Goal: Task Accomplishment & Management: Complete application form

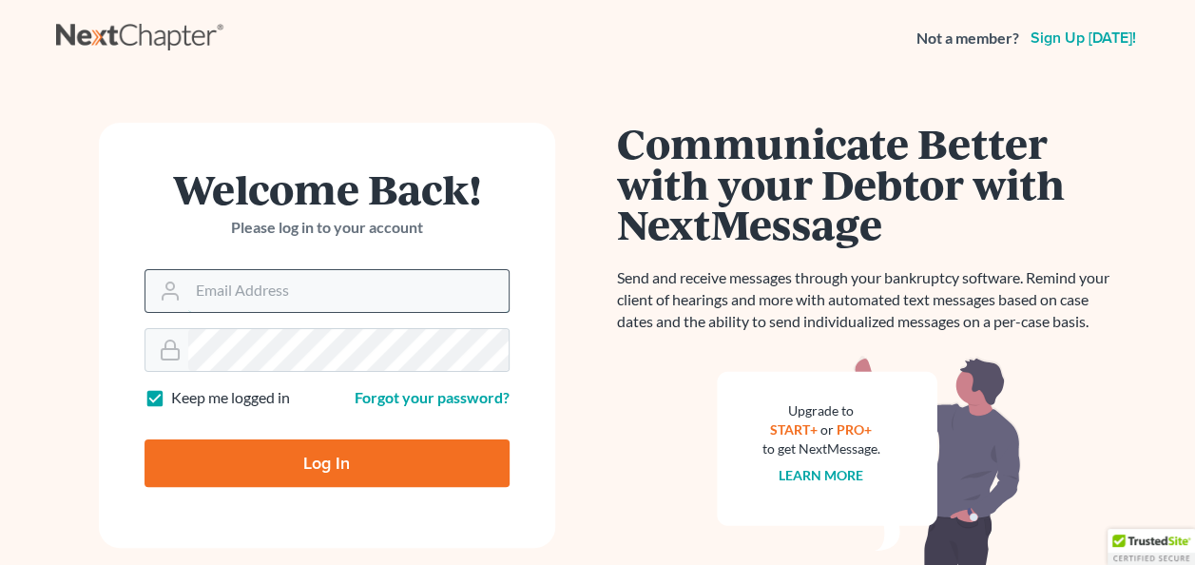
click at [251, 287] on input "Email Address" at bounding box center [348, 291] width 320 height 42
type input "[EMAIL_ADDRESS][DOMAIN_NAME]"
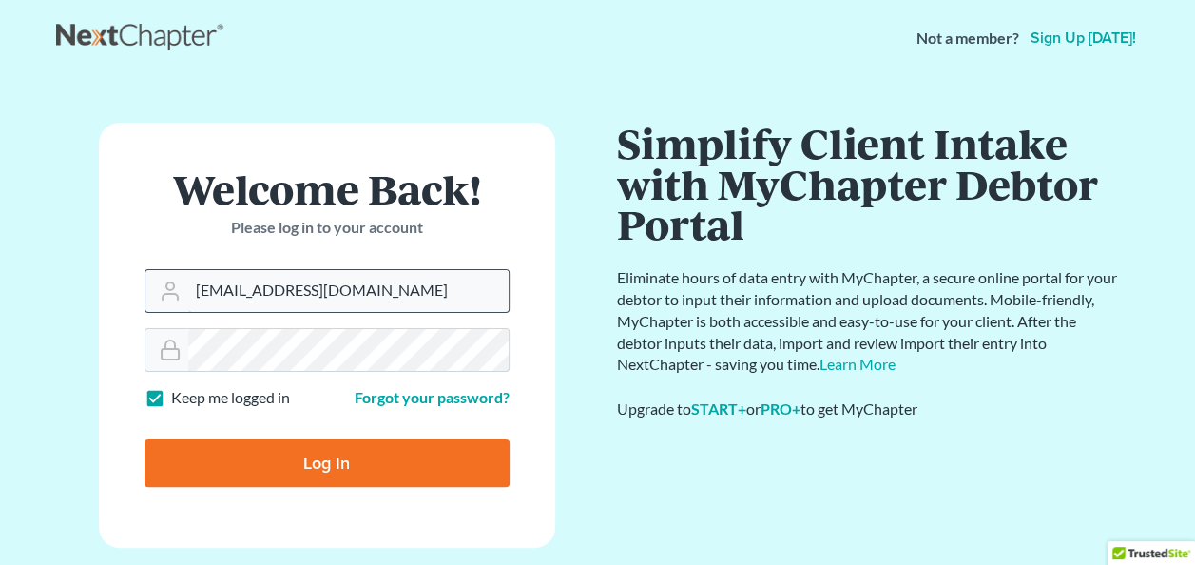
click at [145, 439] on input "Log In" at bounding box center [327, 463] width 365 height 48
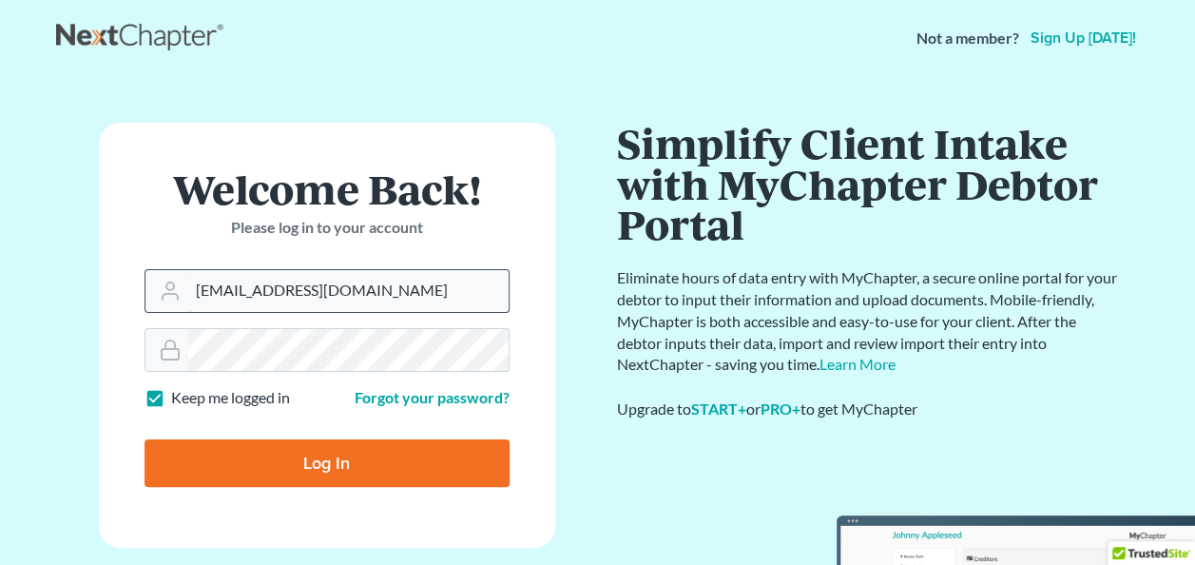
type input "Thinking..."
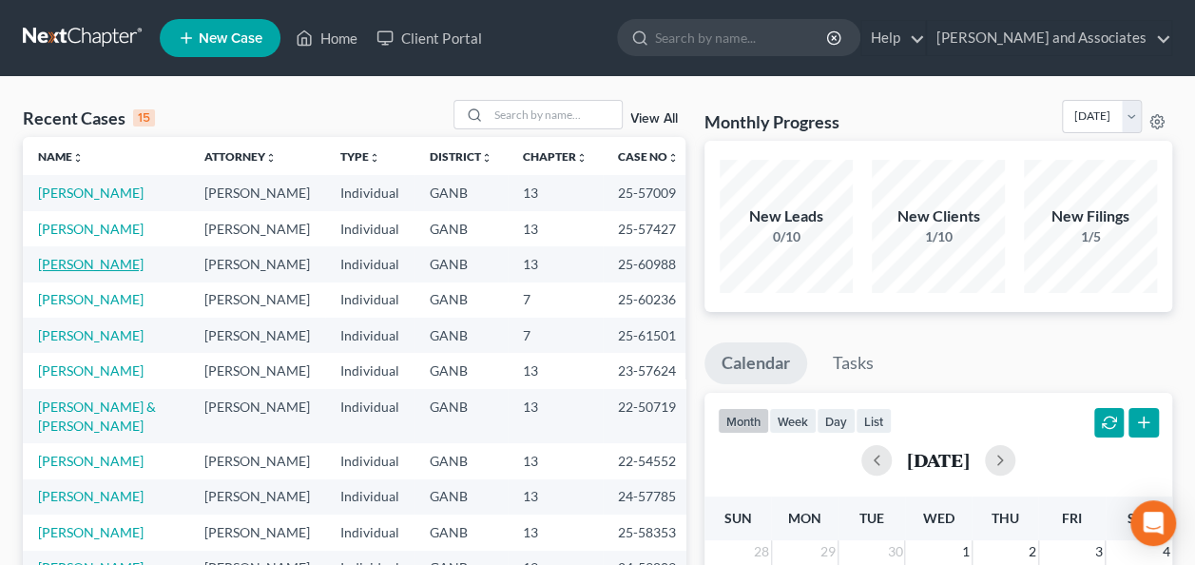
click at [72, 272] on link "[PERSON_NAME]" at bounding box center [91, 264] width 106 height 16
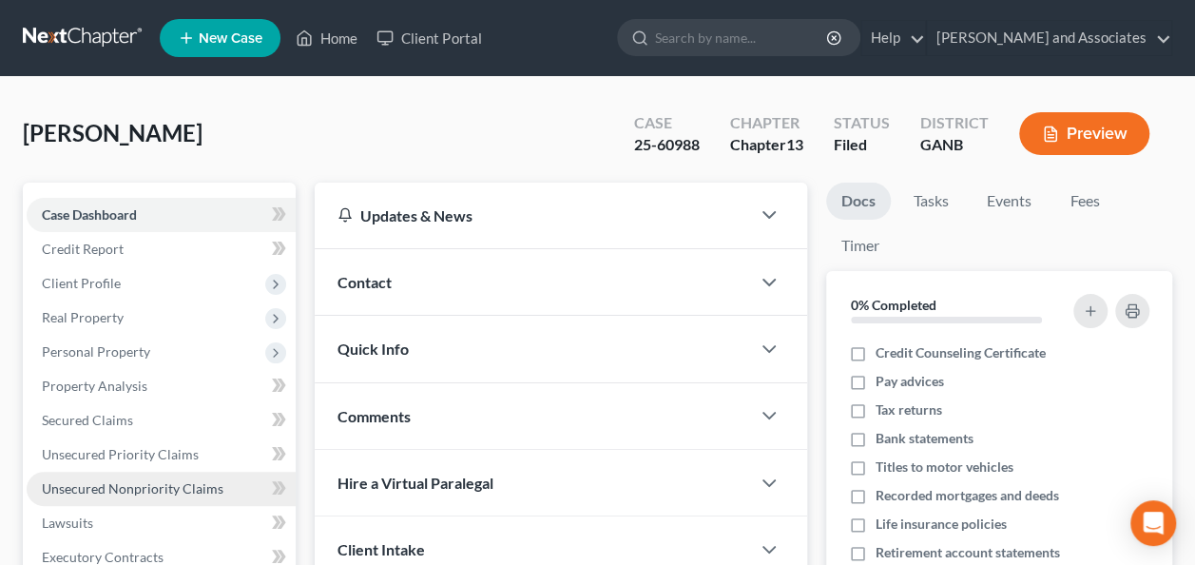
click at [107, 485] on span "Unsecured Nonpriority Claims" at bounding box center [133, 488] width 182 height 16
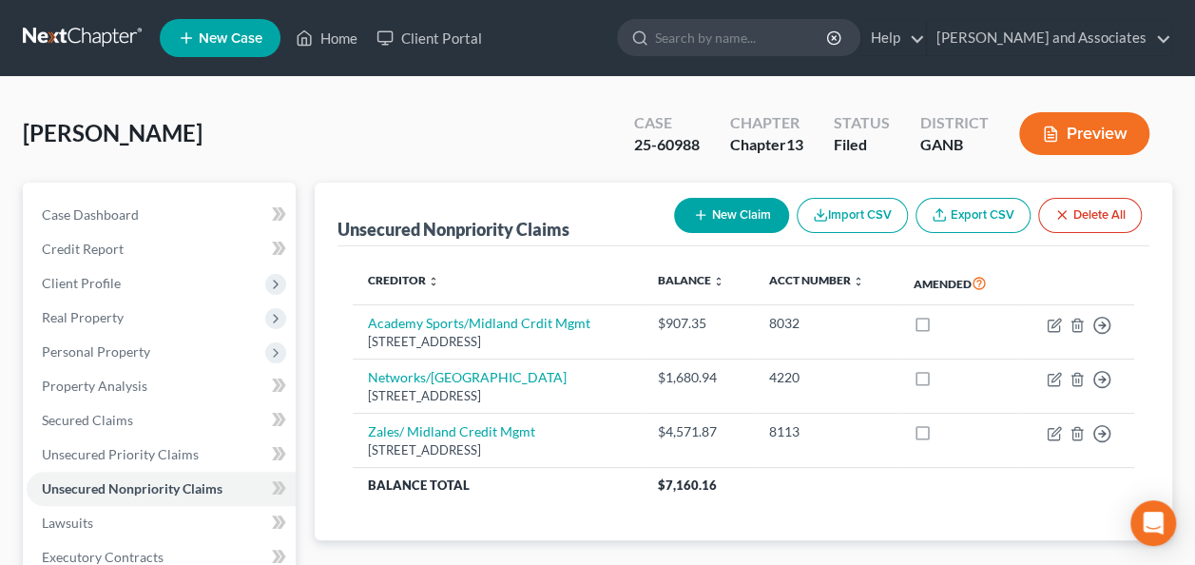
click at [726, 214] on button "New Claim" at bounding box center [731, 215] width 115 height 35
select select "0"
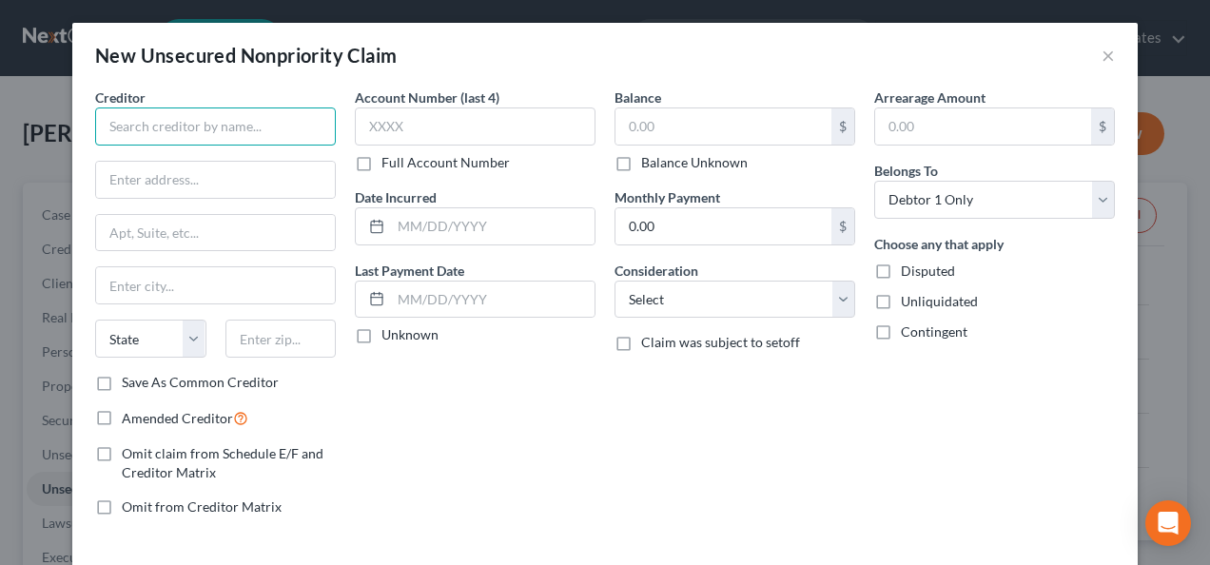
click at [152, 124] on input "text" at bounding box center [215, 126] width 241 height 38
type input "OneMain Financial Group, LLC"
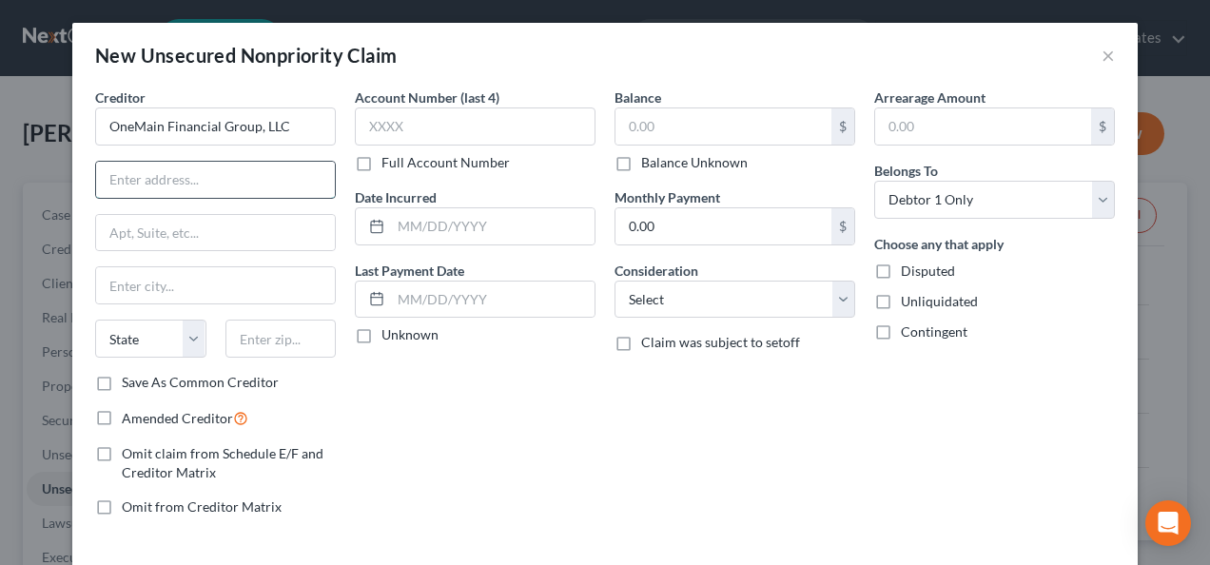
click at [171, 179] on input "text" at bounding box center [215, 180] width 239 height 36
type input "[STREET_ADDRESS][PERSON_NAME]"
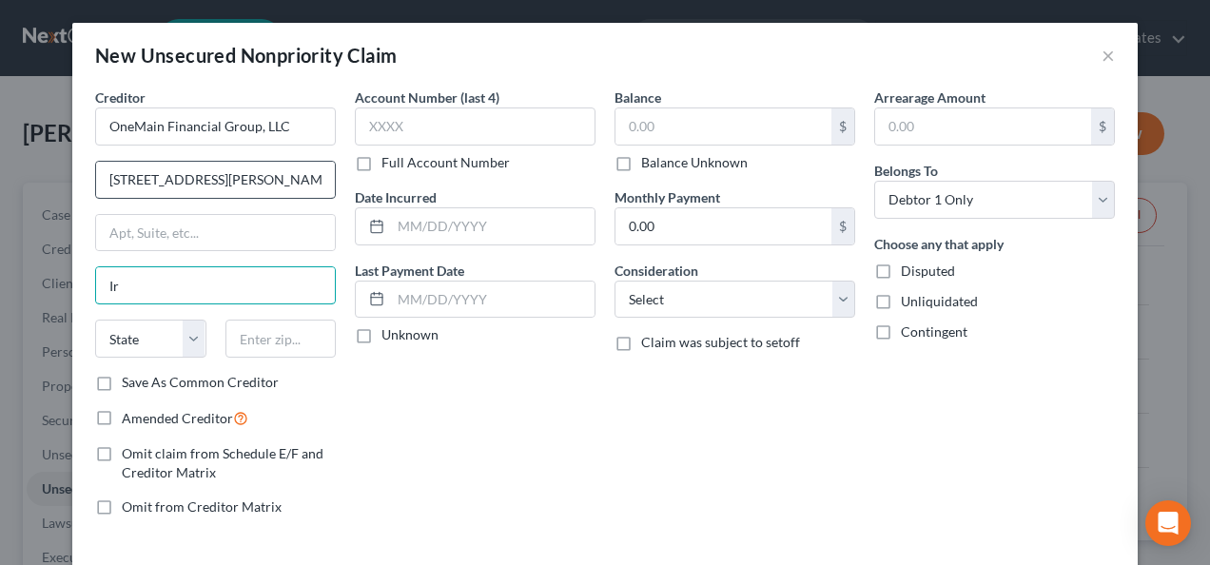
type input "[PERSON_NAME]"
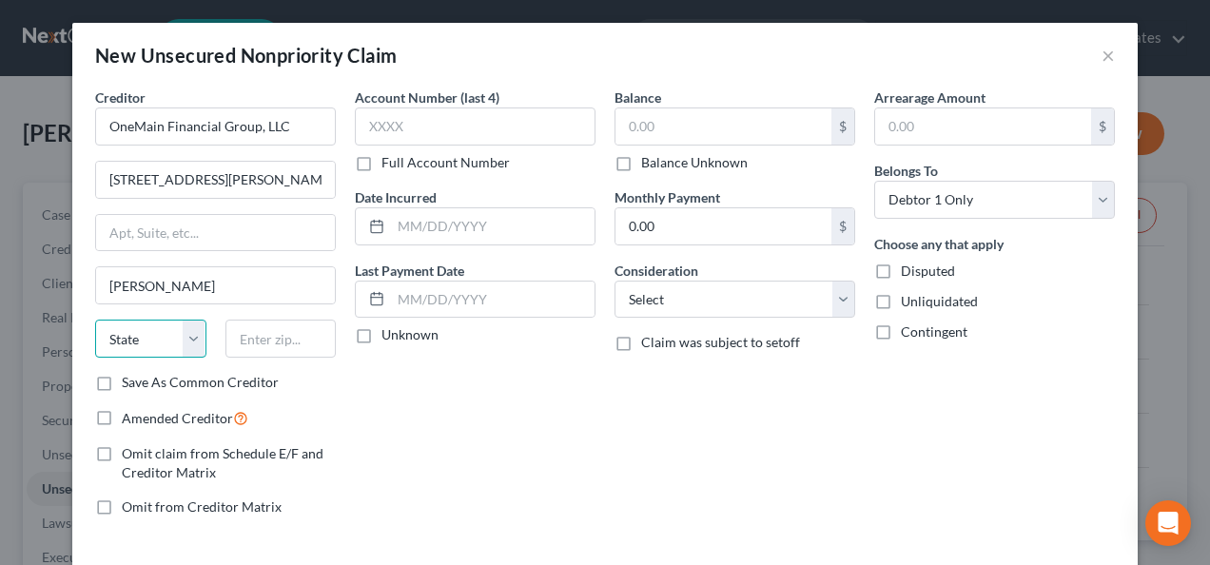
click at [185, 335] on select "State [US_STATE] AK AR AZ CA CO CT DE DC [GEOGRAPHIC_DATA] [GEOGRAPHIC_DATA] GU…" at bounding box center [150, 339] width 111 height 38
select select "45"
click at [95, 320] on select "State [US_STATE] AK AR AZ CA CO CT DE DC [GEOGRAPHIC_DATA] [GEOGRAPHIC_DATA] GU…" at bounding box center [150, 339] width 111 height 38
click at [259, 331] on input "text" at bounding box center [280, 339] width 111 height 38
type input "75039"
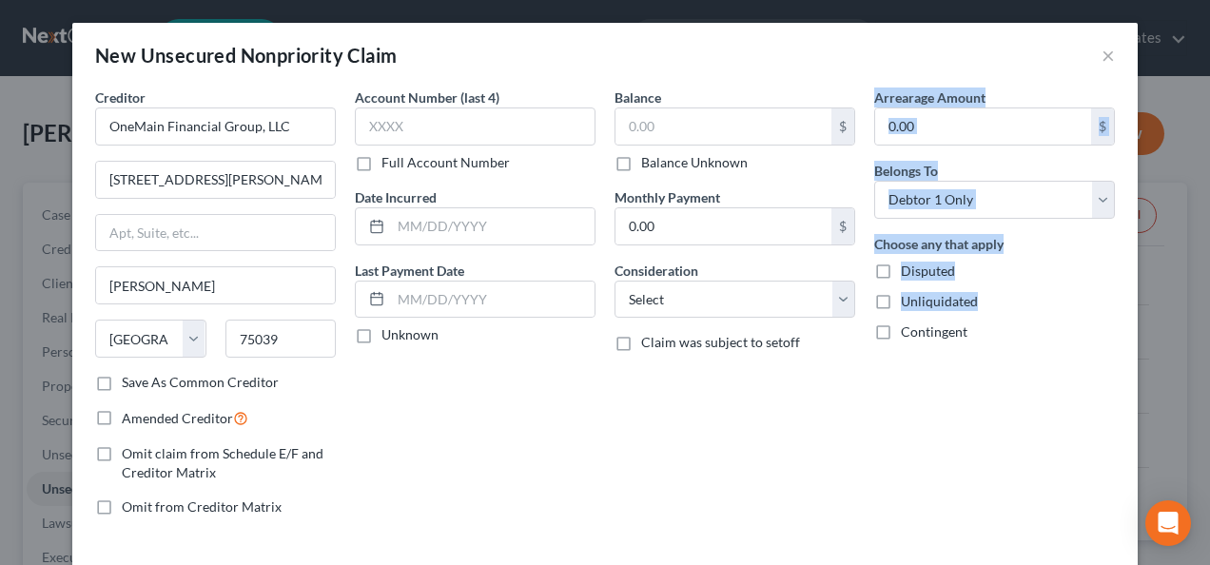
click at [858, 455] on div "Creditor * OneMain Financial Group, LLC [STREET_ADDRESS][PERSON_NAME][PERSON_NA…" at bounding box center [605, 309] width 1038 height 444
click at [527, 132] on input "text" at bounding box center [475, 126] width 241 height 38
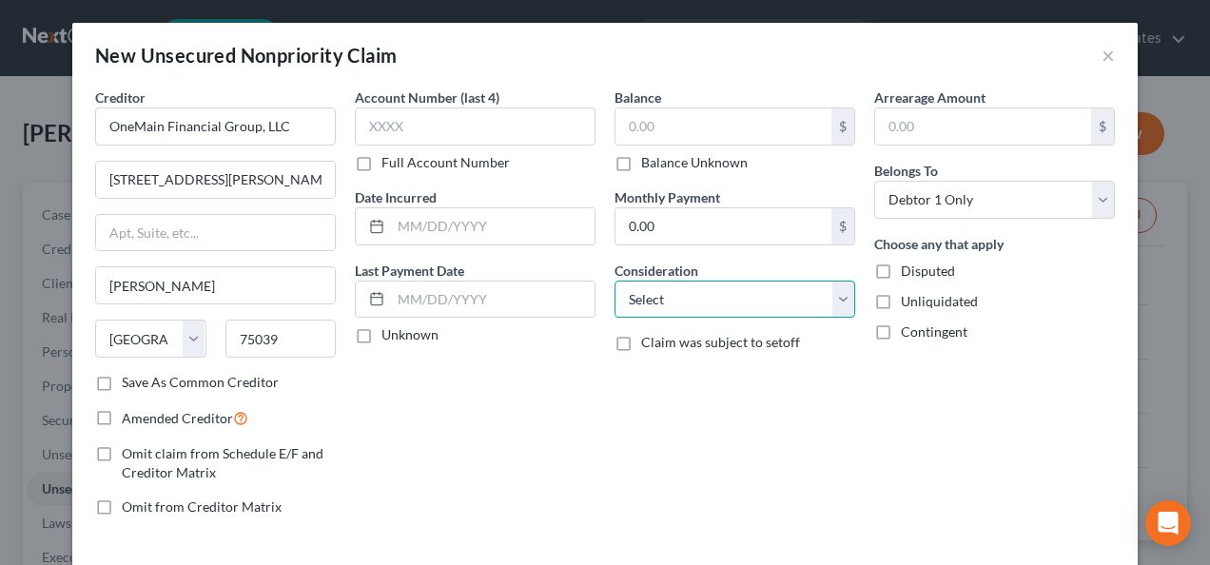
click at [837, 296] on select "Select Cable / Satellite Services Collection Agency Credit Card Debt Debt Couns…" at bounding box center [734, 300] width 241 height 38
click at [776, 449] on div "Balance $ Balance Unknown Balance Undetermined $ Balance Unknown Monthly Paymen…" at bounding box center [735, 309] width 260 height 444
click at [381, 334] on label "Unknown" at bounding box center [409, 334] width 57 height 19
click at [389, 334] on input "Unknown" at bounding box center [395, 331] width 12 height 12
checkbox input "true"
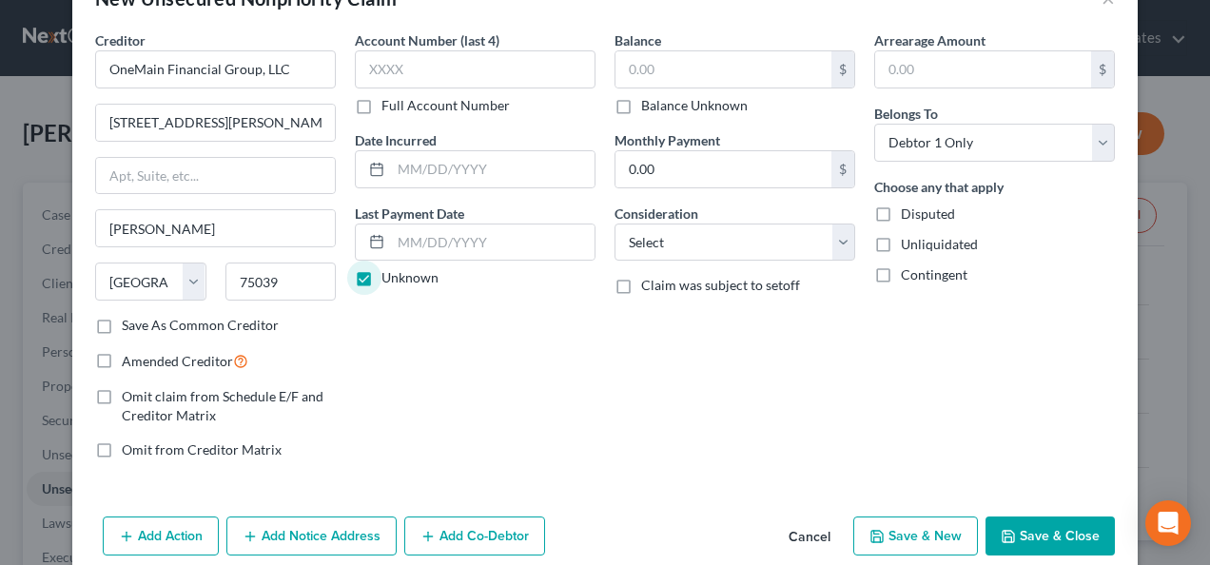
scroll to position [83, 0]
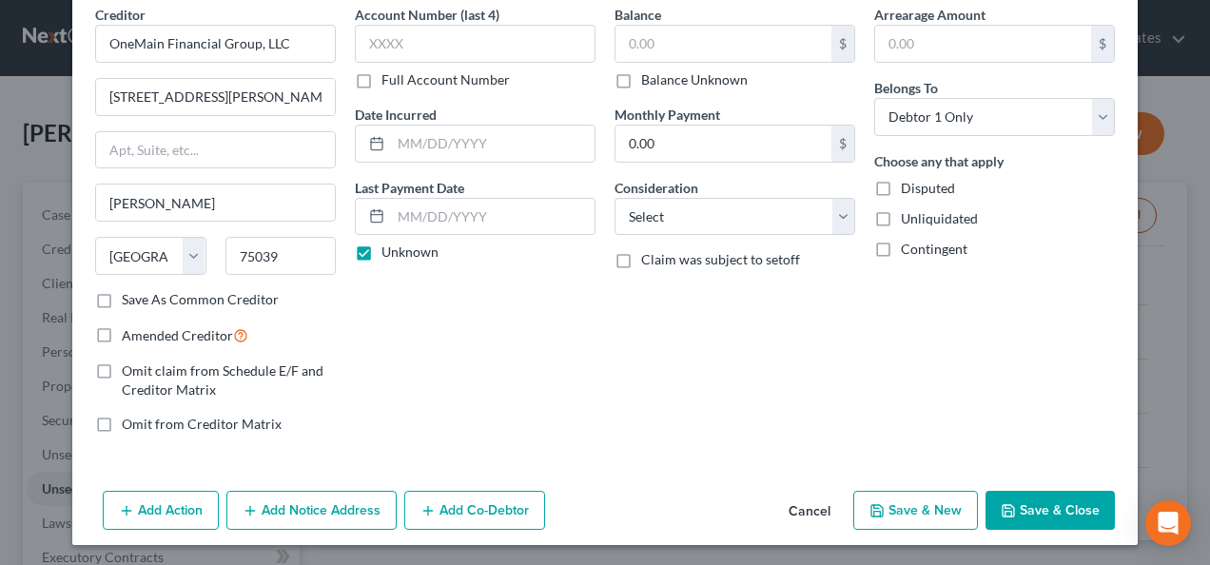
click at [314, 510] on button "Add Notice Address" at bounding box center [311, 511] width 170 height 40
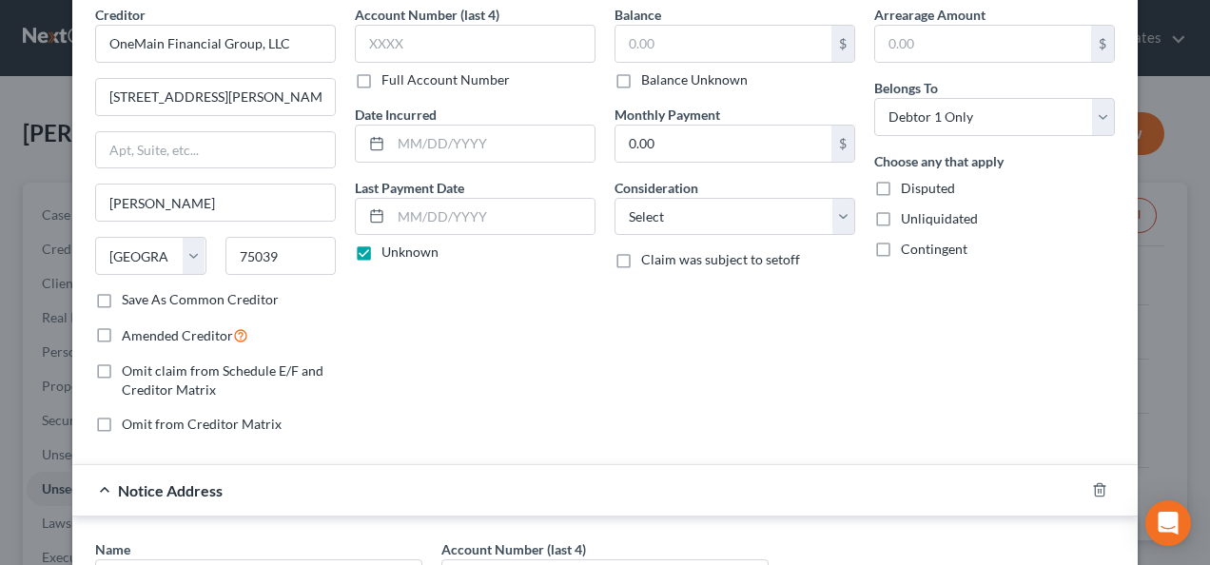
scroll to position [368, 0]
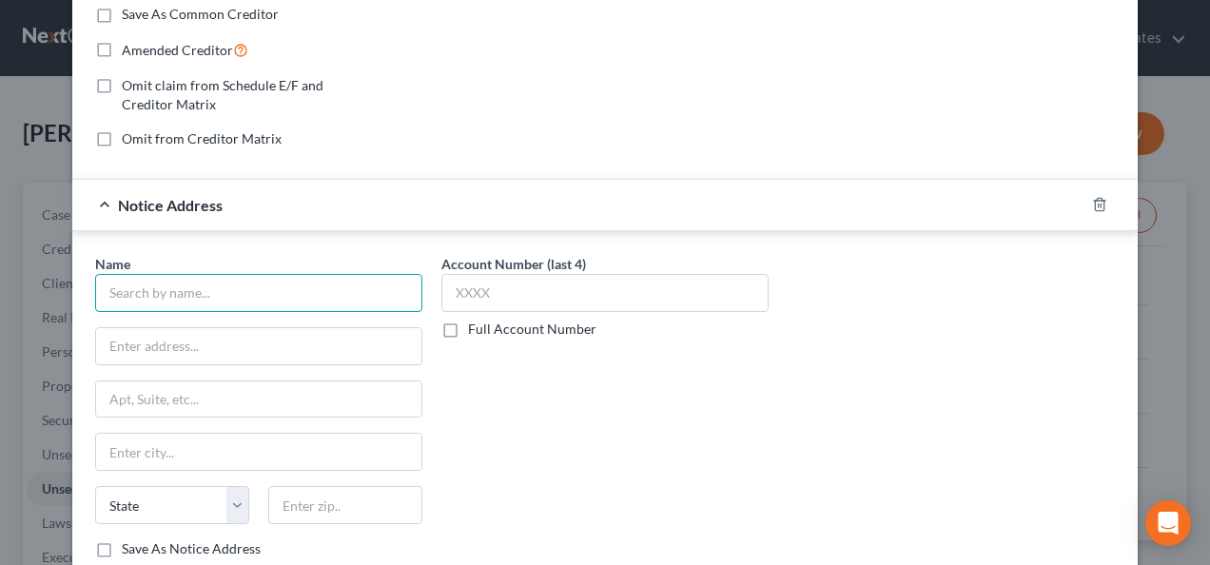
click at [164, 287] on input "text" at bounding box center [258, 293] width 327 height 38
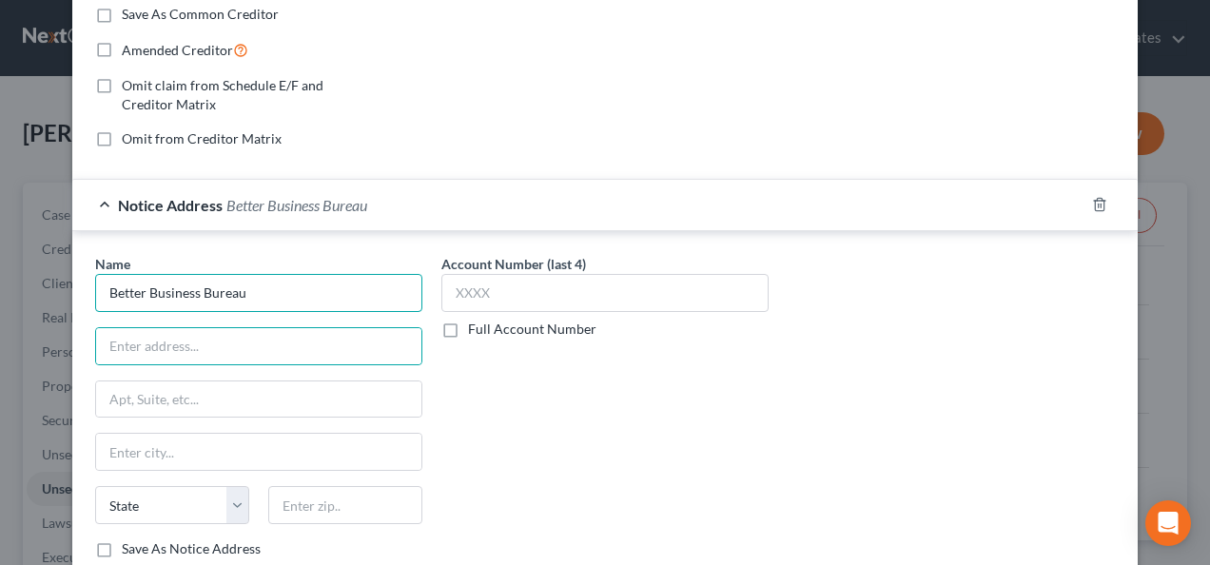
click at [290, 291] on input "Better Business Bureau" at bounding box center [258, 293] width 327 height 38
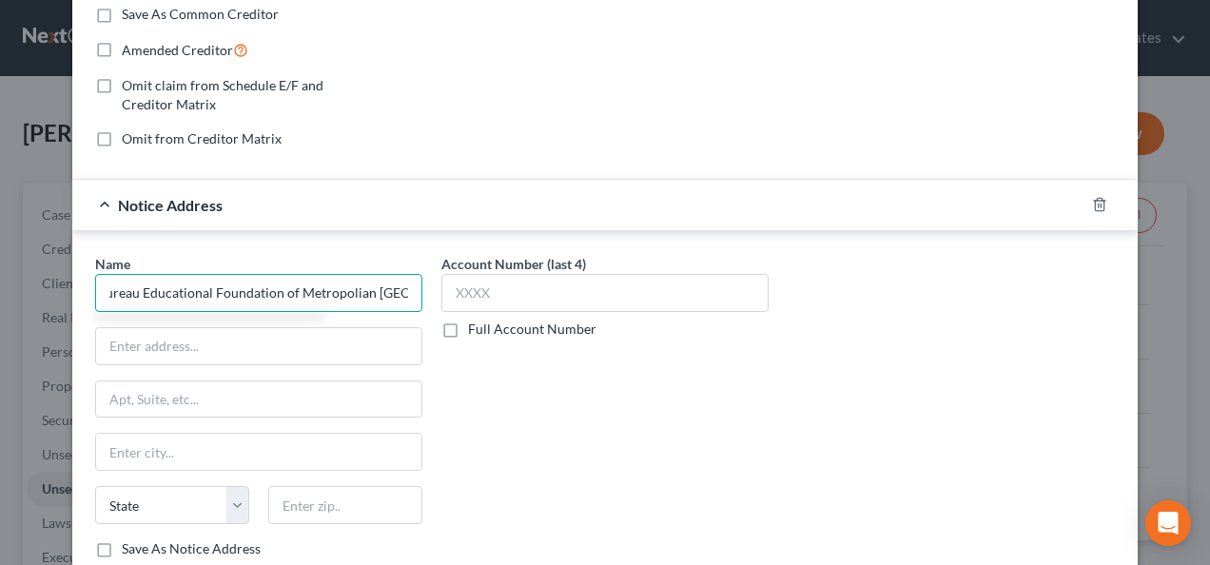
scroll to position [0, 113]
drag, startPoint x: 357, startPoint y: 291, endPoint x: 317, endPoint y: 290, distance: 40.0
click at [317, 290] on input "Better Business Bureau Educational Foundation of Metropolian [GEOGRAPHIC_DATA]" at bounding box center [258, 293] width 327 height 38
type input "Better Business Bureau Educational Foundation of Metropolitan Atlanta, Inc."
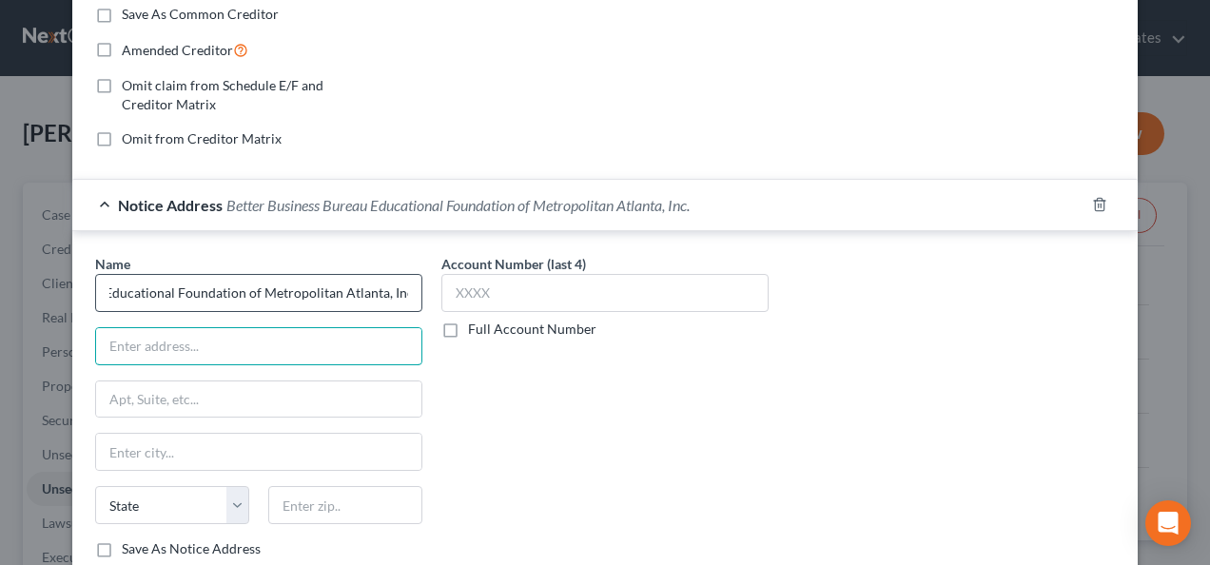
scroll to position [0, 0]
drag, startPoint x: 314, startPoint y: 338, endPoint x: 350, endPoint y: 337, distance: 36.2
click at [350, 337] on input "Registered Agent - [PERSON_NAME] 600" at bounding box center [258, 346] width 325 height 36
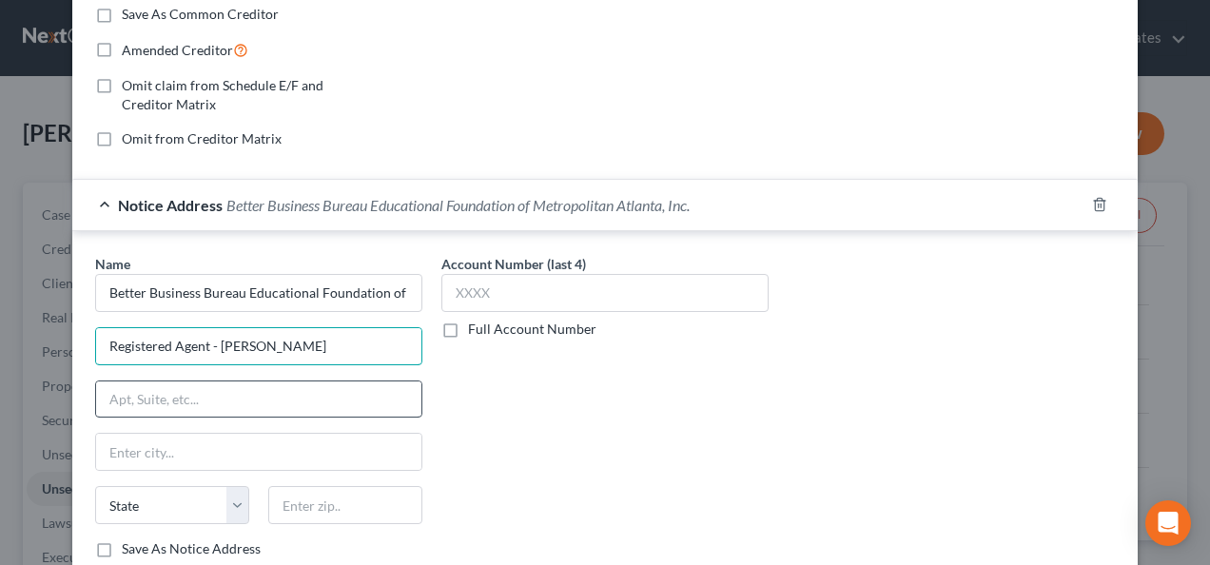
type input "Registered Agent - [PERSON_NAME]"
click at [196, 385] on input "text" at bounding box center [258, 399] width 325 height 36
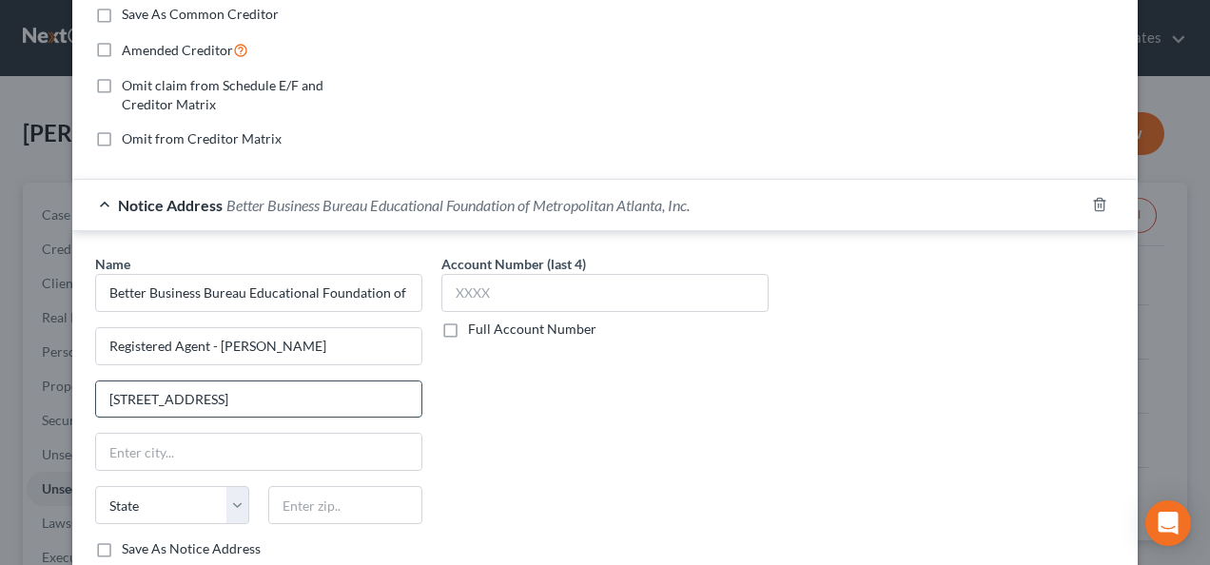
type input "[STREET_ADDRESS]"
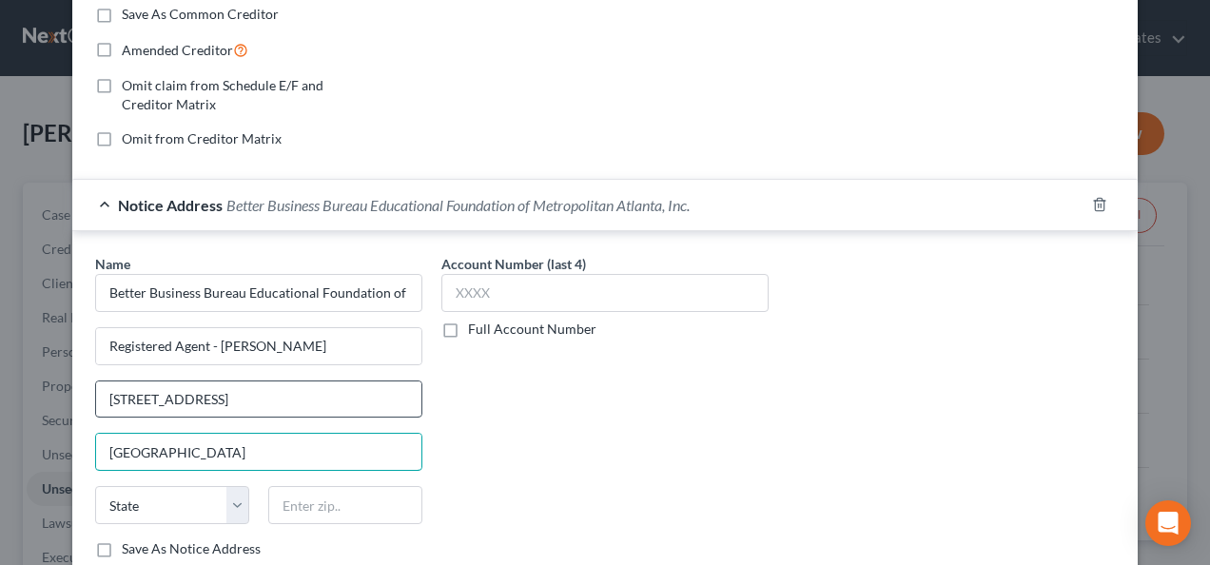
type input "[GEOGRAPHIC_DATA]"
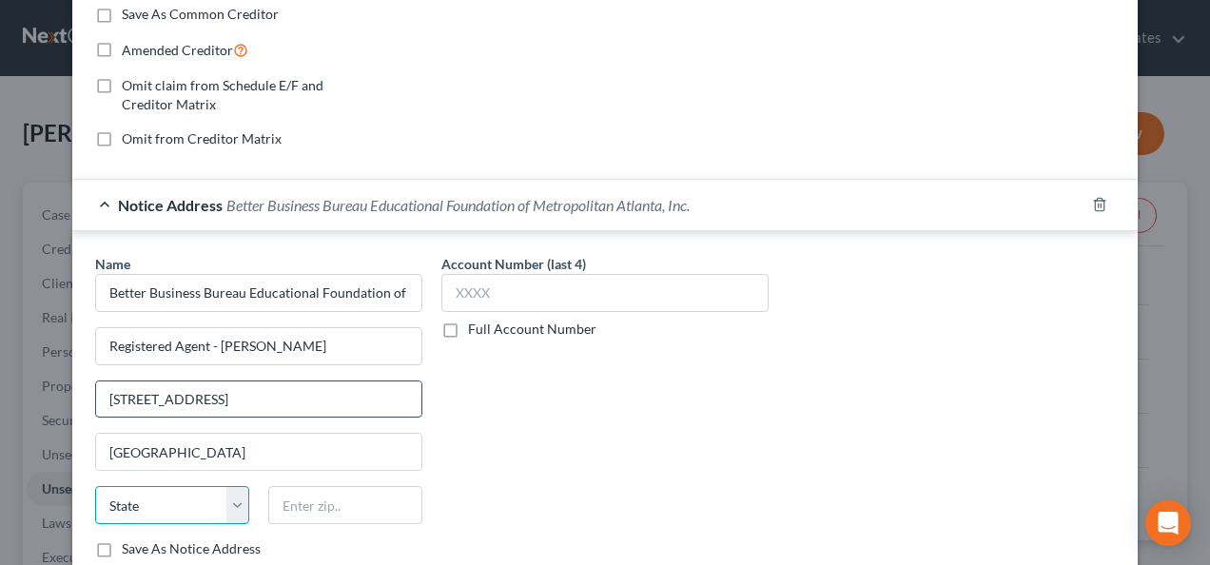
select select "10"
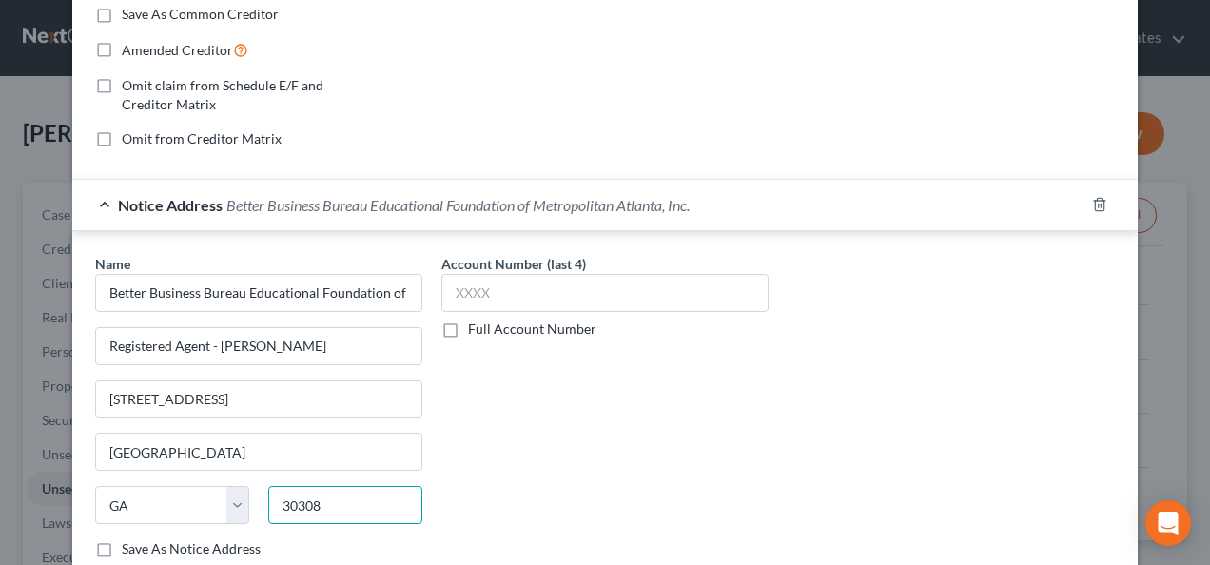
type input "30308"
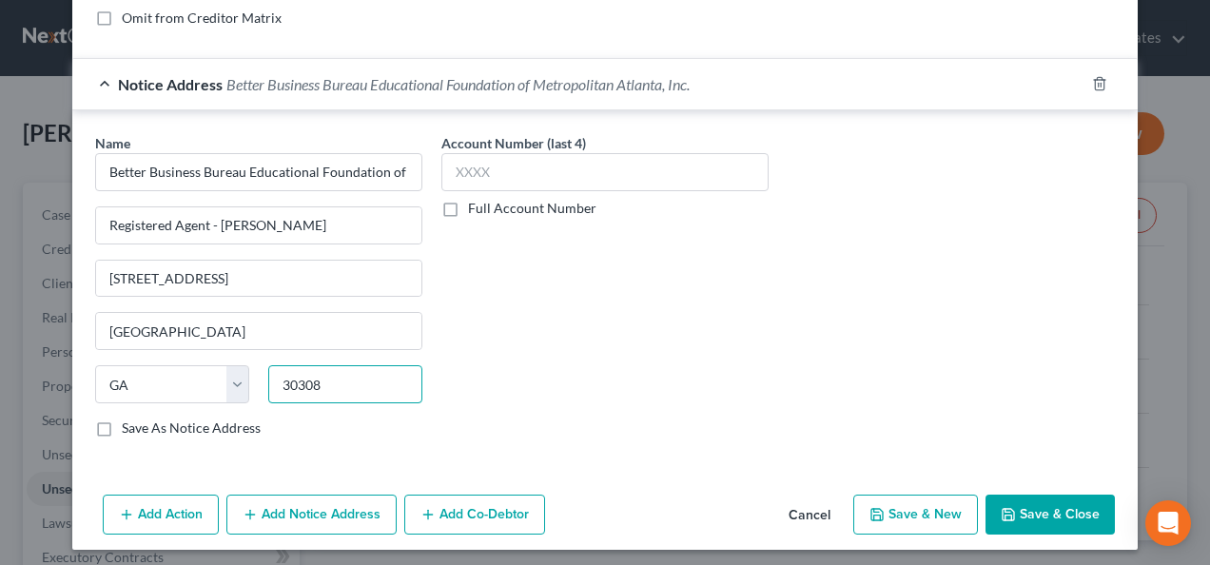
scroll to position [489, 0]
click at [352, 500] on button "Add Notice Address" at bounding box center [311, 515] width 170 height 40
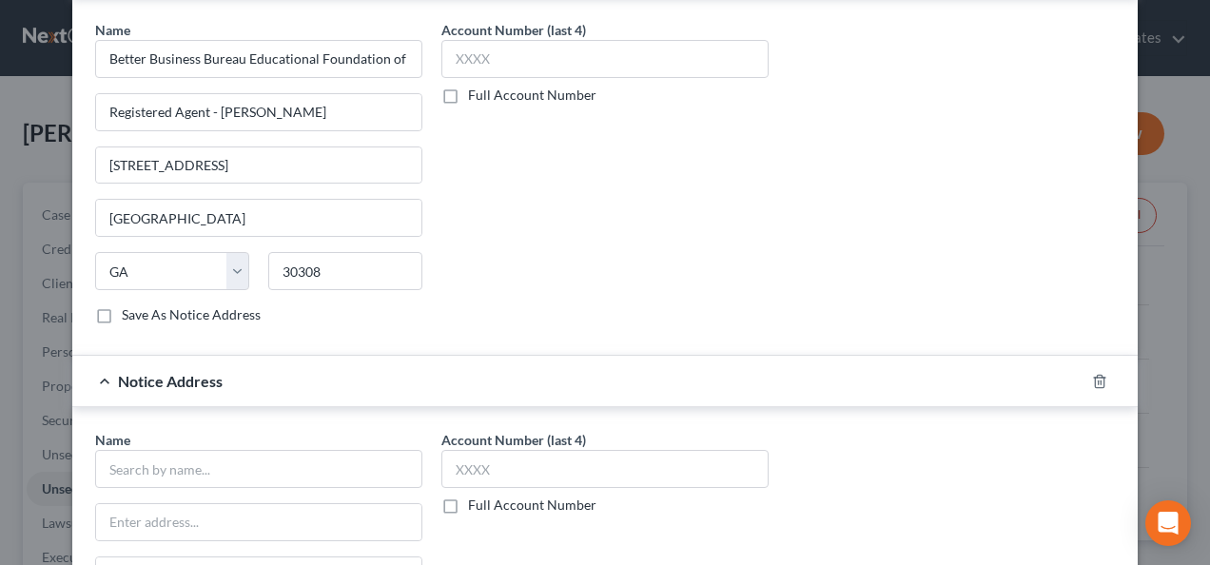
scroll to position [774, 0]
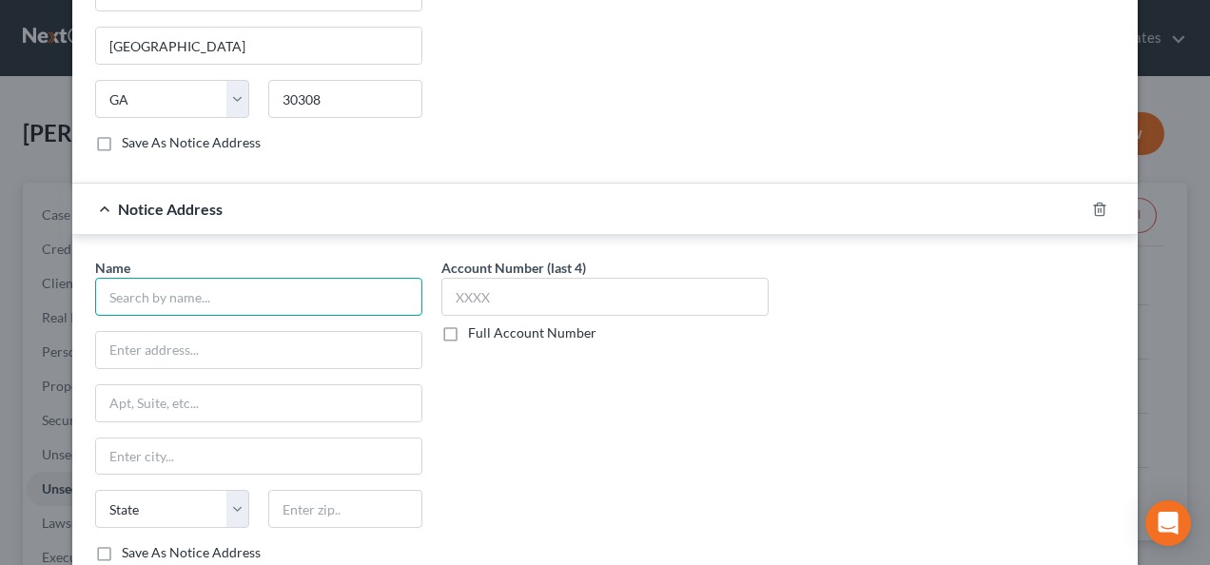
click at [257, 278] on input "text" at bounding box center [258, 297] width 327 height 38
type input "[PERSON_NAME] & [PERSON_NAME] , P.C"
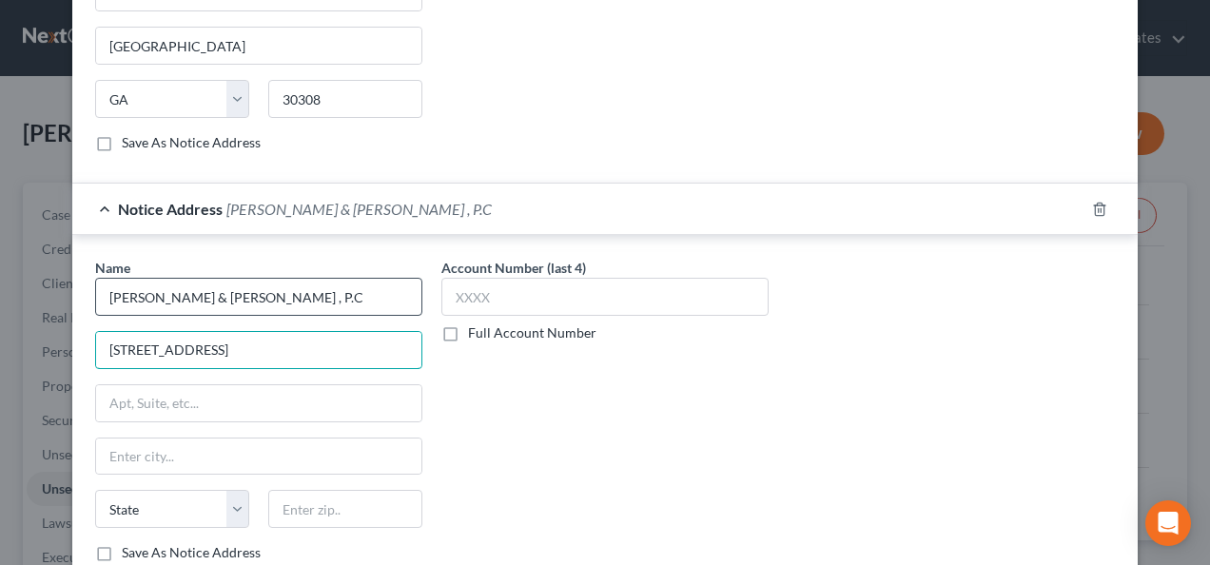
type input "[STREET_ADDRESS]"
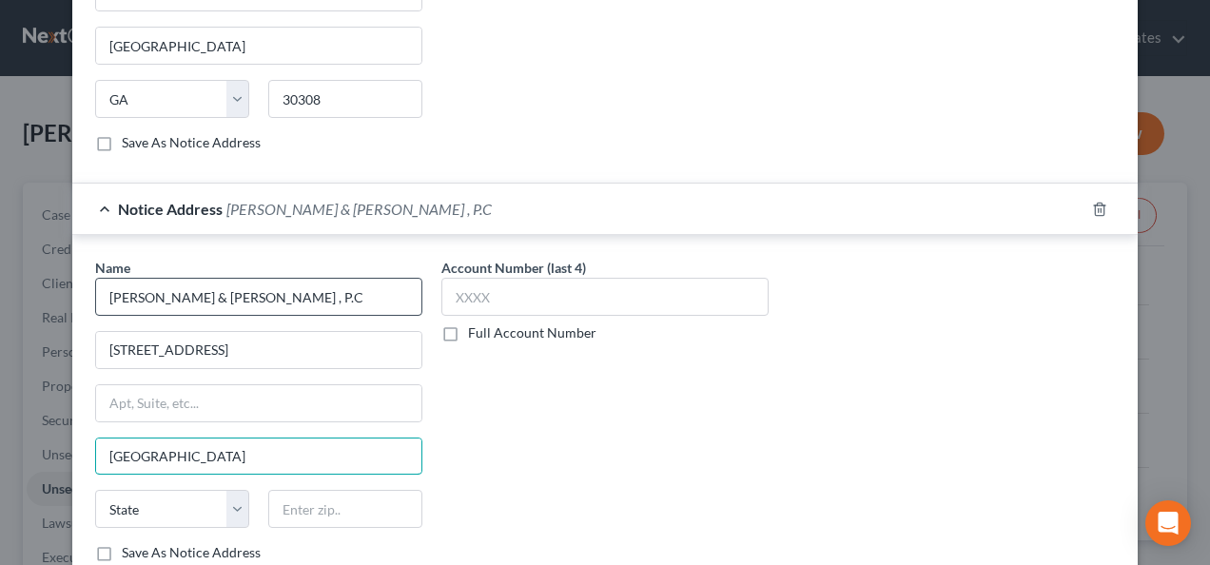
type input "[GEOGRAPHIC_DATA]"
select select "0"
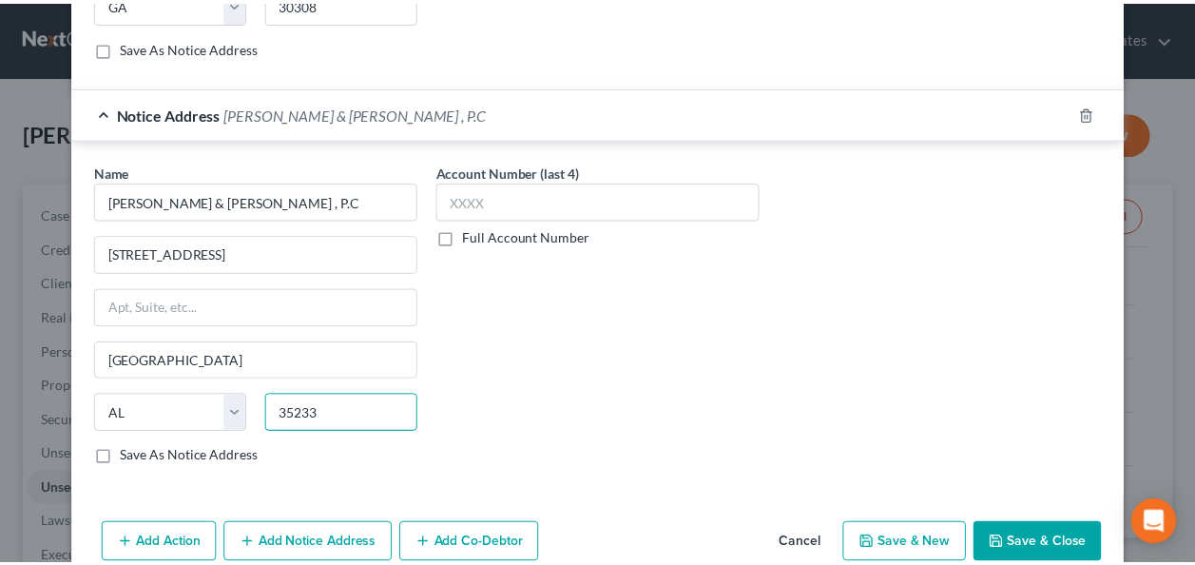
scroll to position [895, 0]
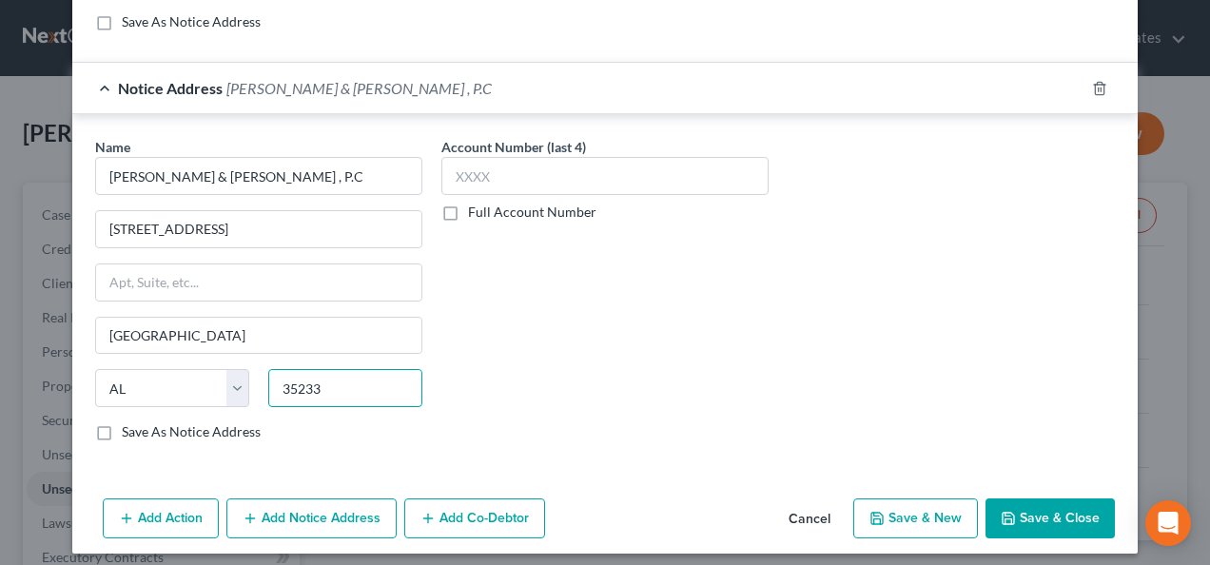
type input "35233"
click at [1050, 498] on button "Save & Close" at bounding box center [1049, 518] width 129 height 40
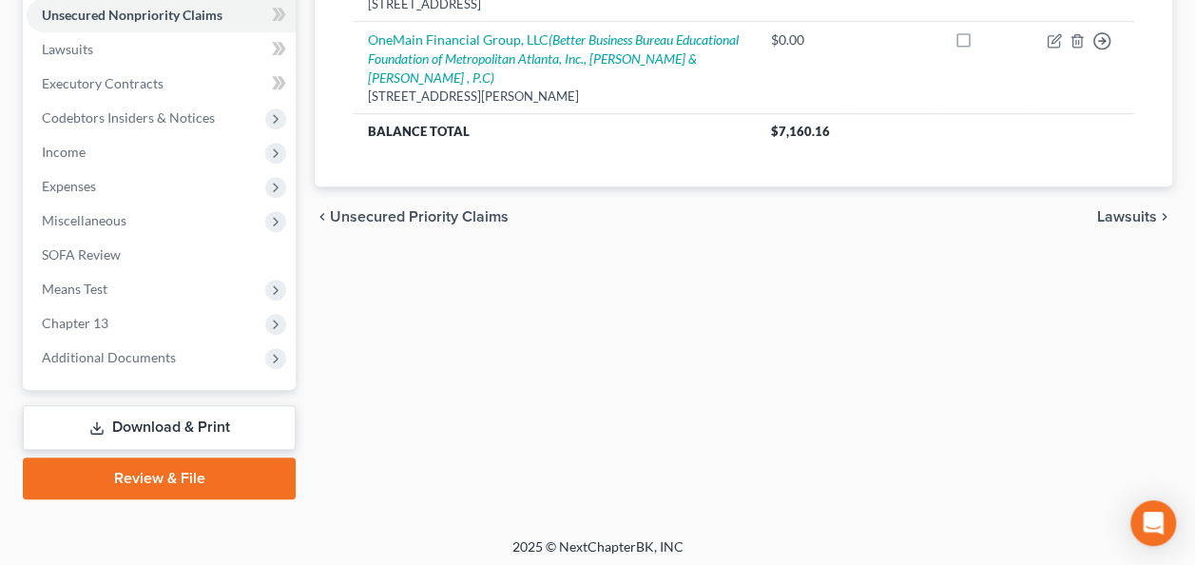
scroll to position [477, 0]
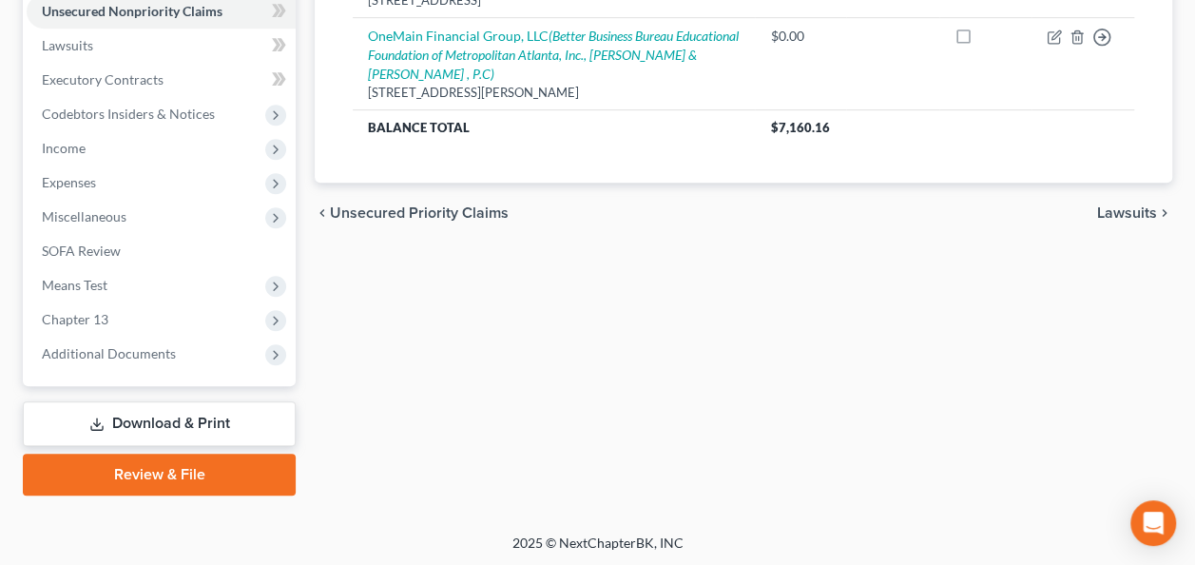
click at [164, 417] on link "Download & Print" at bounding box center [159, 423] width 273 height 45
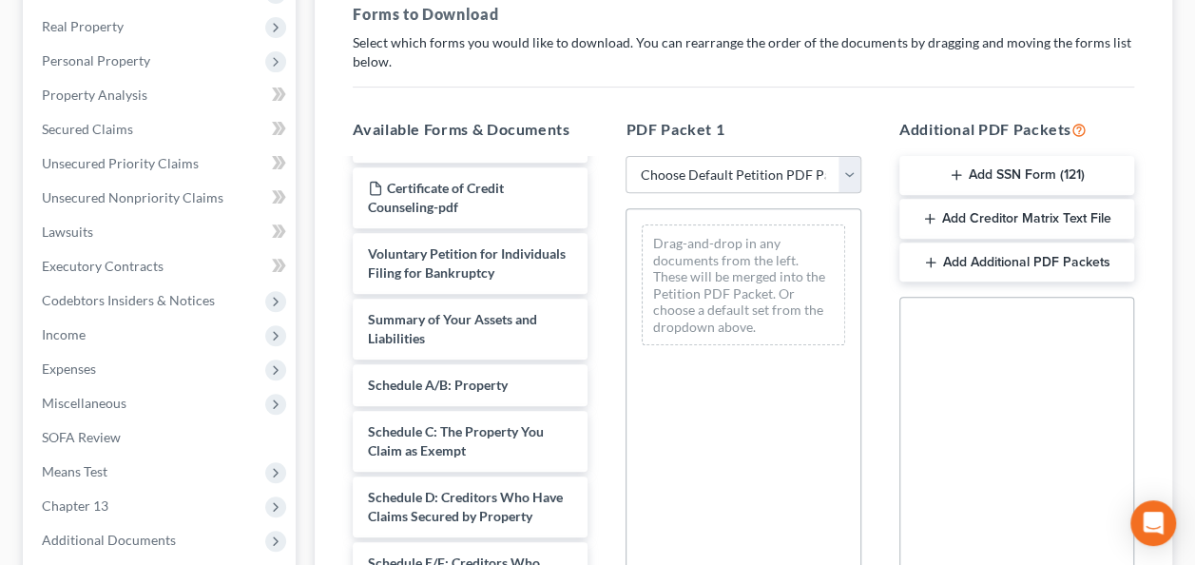
scroll to position [476, 0]
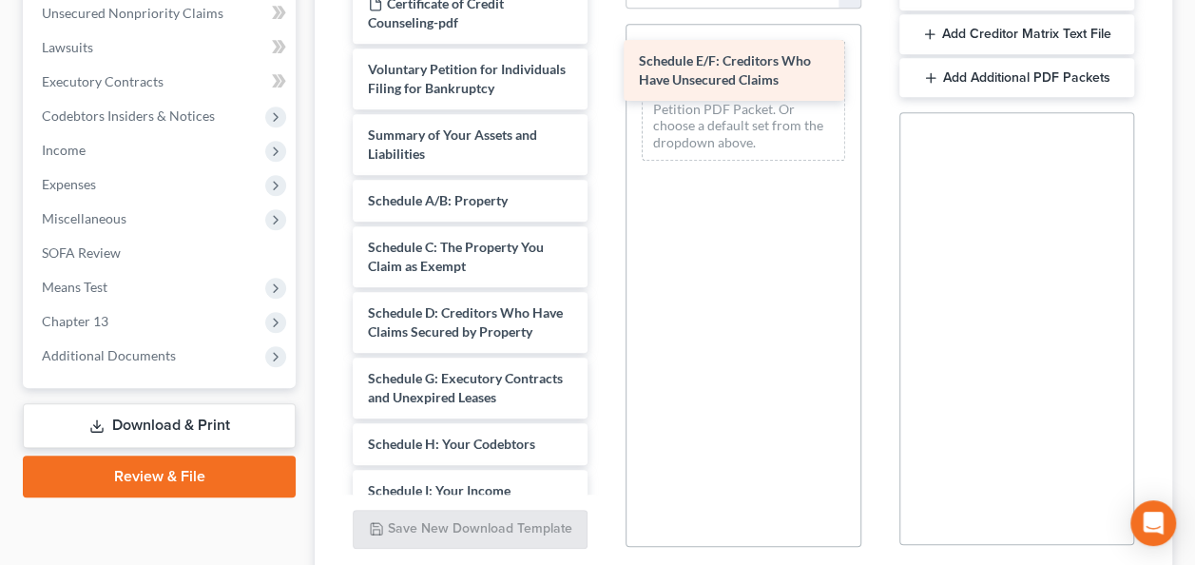
drag, startPoint x: 460, startPoint y: 417, endPoint x: 730, endPoint y: 70, distance: 439.1
click at [603, 67] on div "Schedule E/F: Creditors Who Have Unsecured Claims Chapter 13 Plan (Northern Dis…" at bounding box center [470, 434] width 265 height 1297
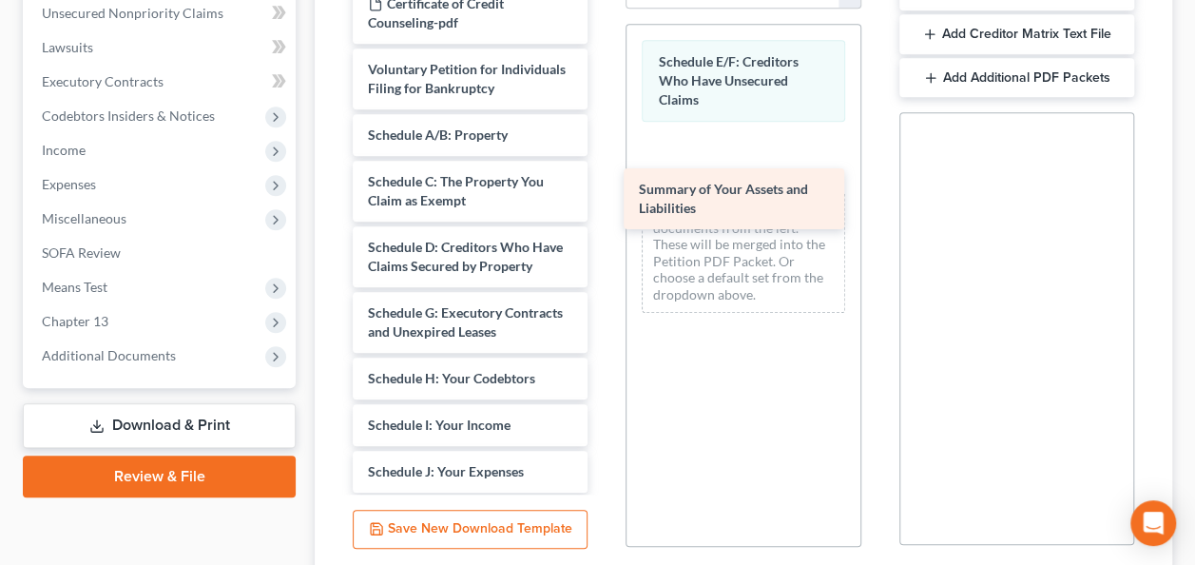
drag, startPoint x: 408, startPoint y: 153, endPoint x: 679, endPoint y: 190, distance: 273.6
click at [603, 190] on div "Summary of Your Assets and Liabilities Chapter 13 Plan (Northern District of [U…" at bounding box center [470, 402] width 265 height 1232
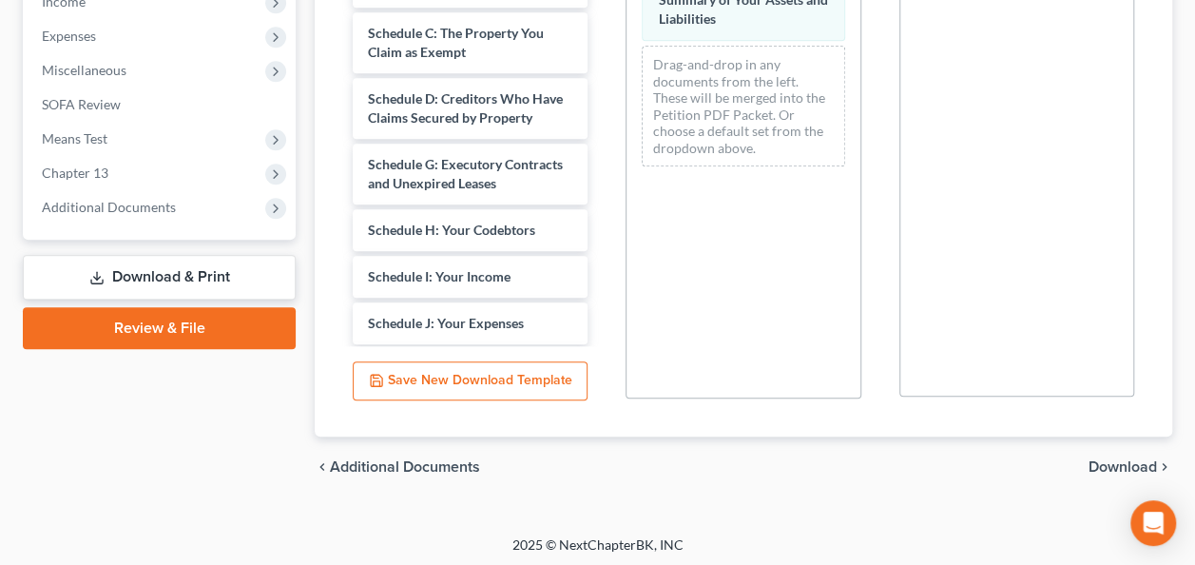
scroll to position [627, 0]
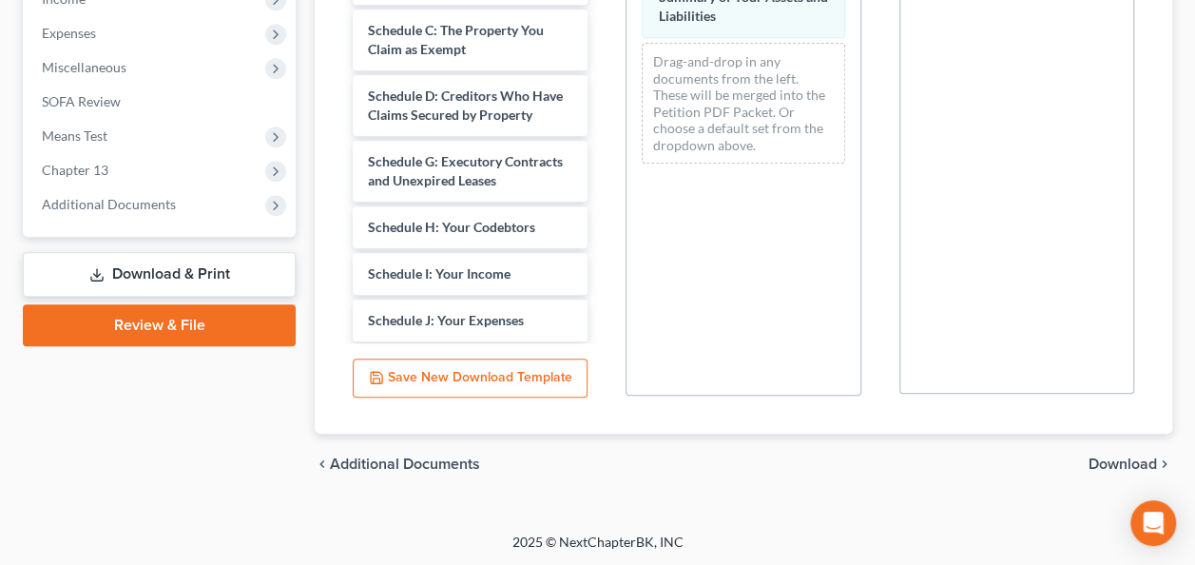
click at [1117, 462] on span "Download" at bounding box center [1123, 463] width 68 height 15
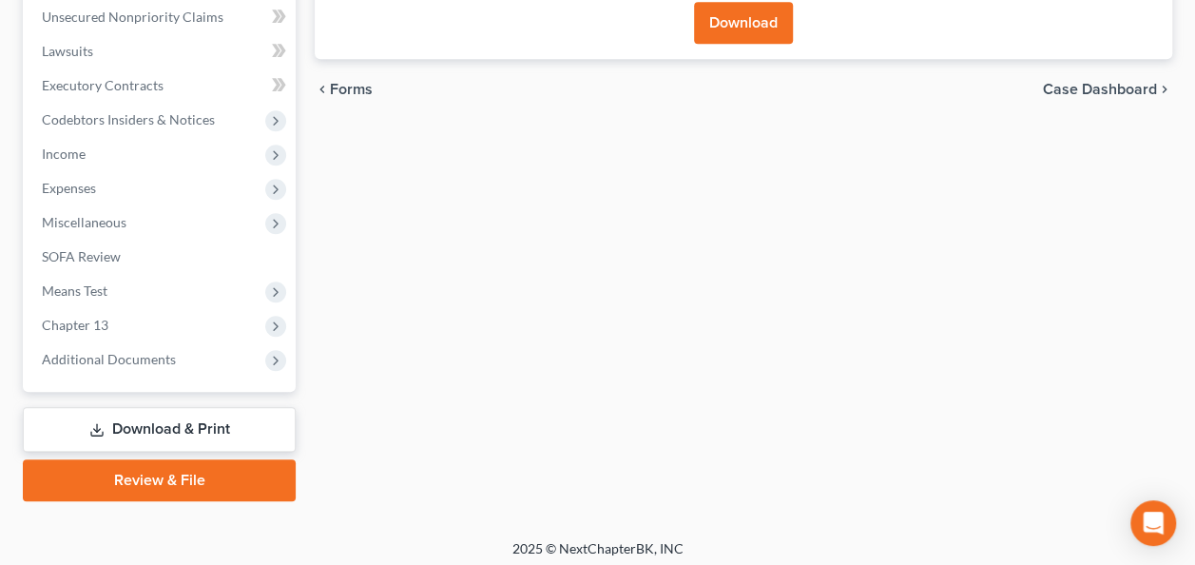
scroll to position [192, 0]
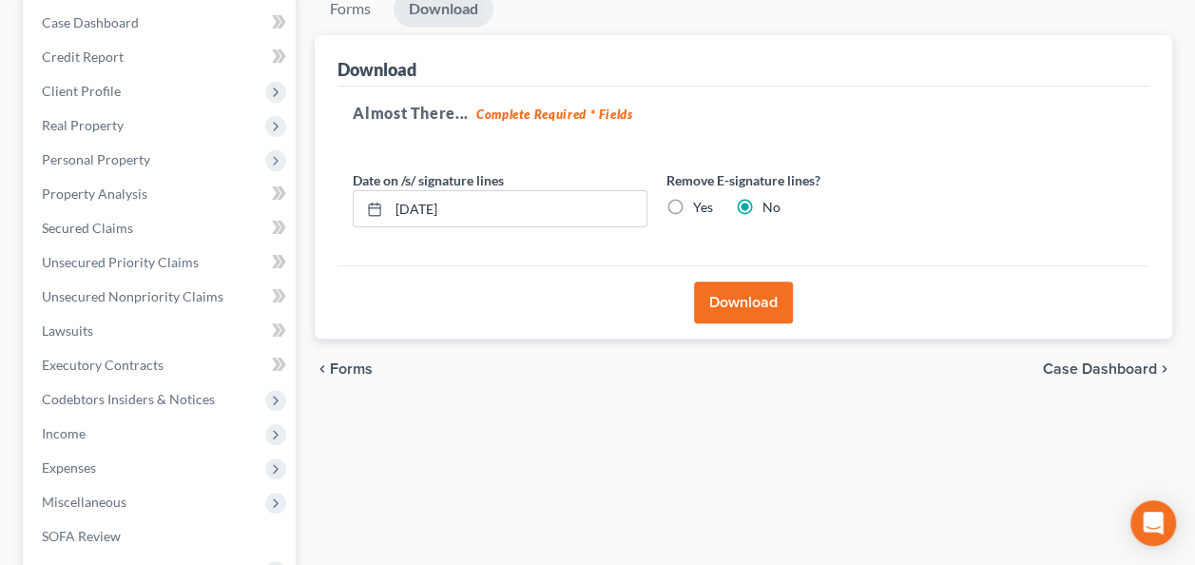
click at [747, 298] on button "Download" at bounding box center [743, 302] width 99 height 42
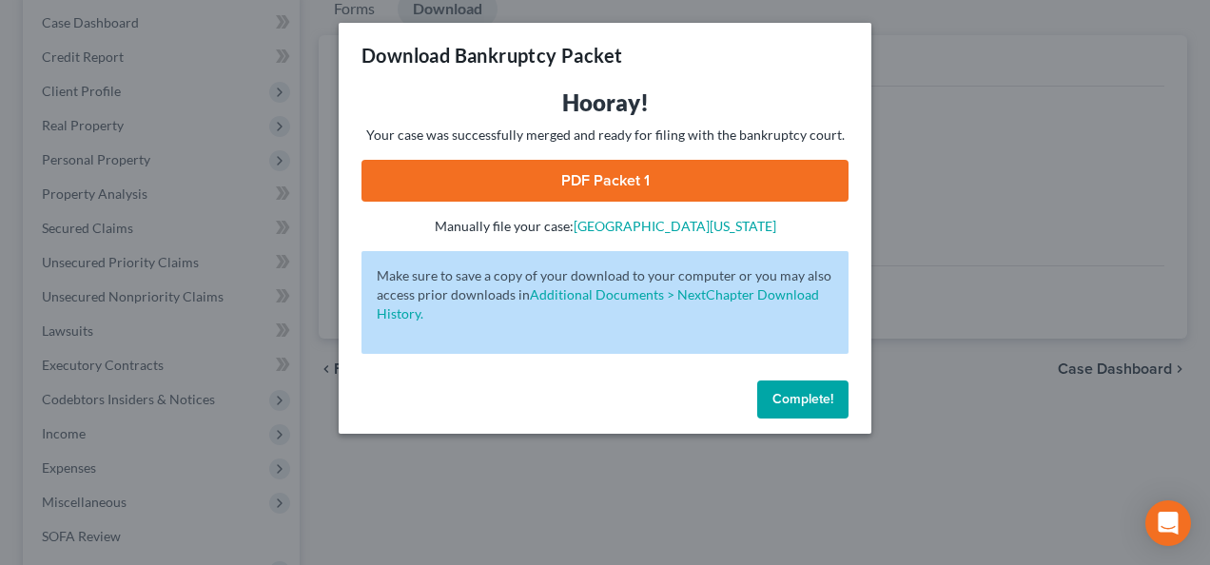
click at [631, 175] on link "PDF Packet 1" at bounding box center [604, 181] width 487 height 42
click at [812, 394] on span "Complete!" at bounding box center [802, 399] width 61 height 16
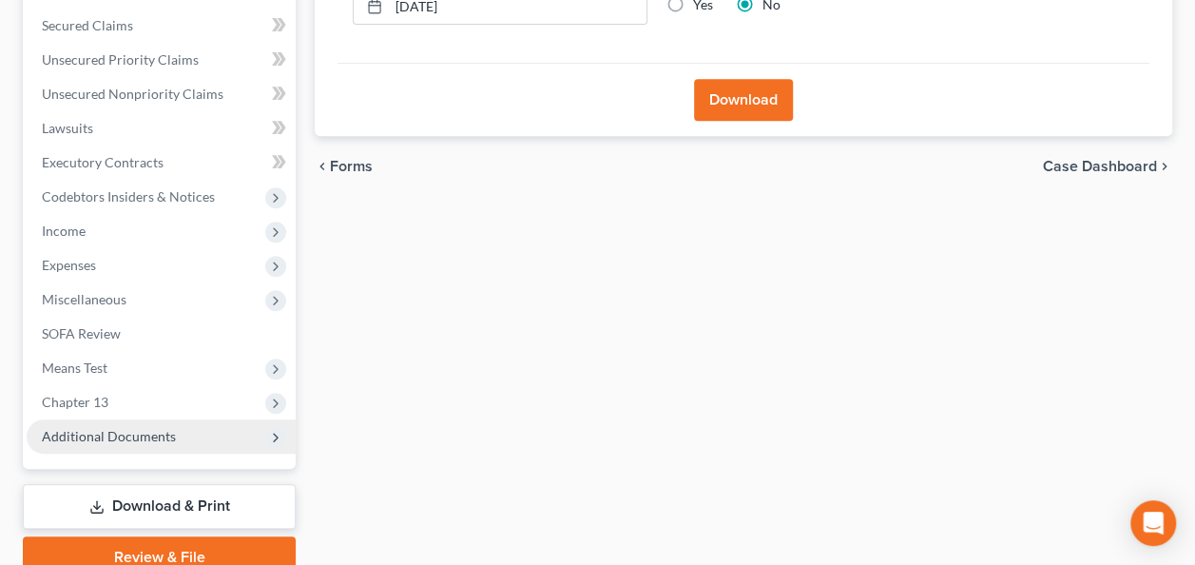
scroll to position [477, 0]
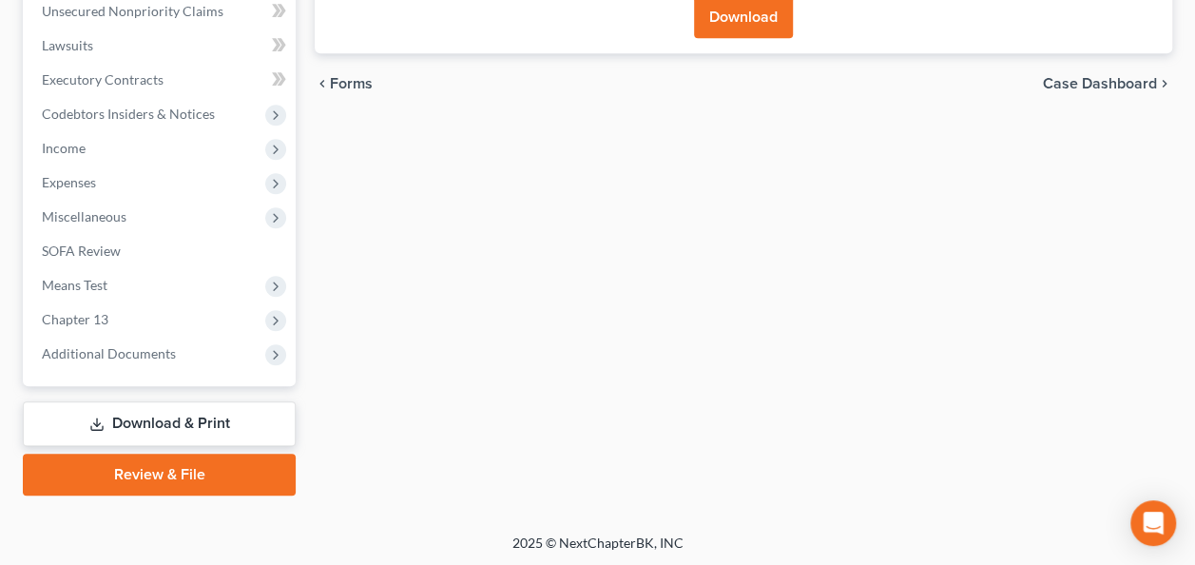
click at [221, 420] on link "Download & Print" at bounding box center [159, 423] width 273 height 45
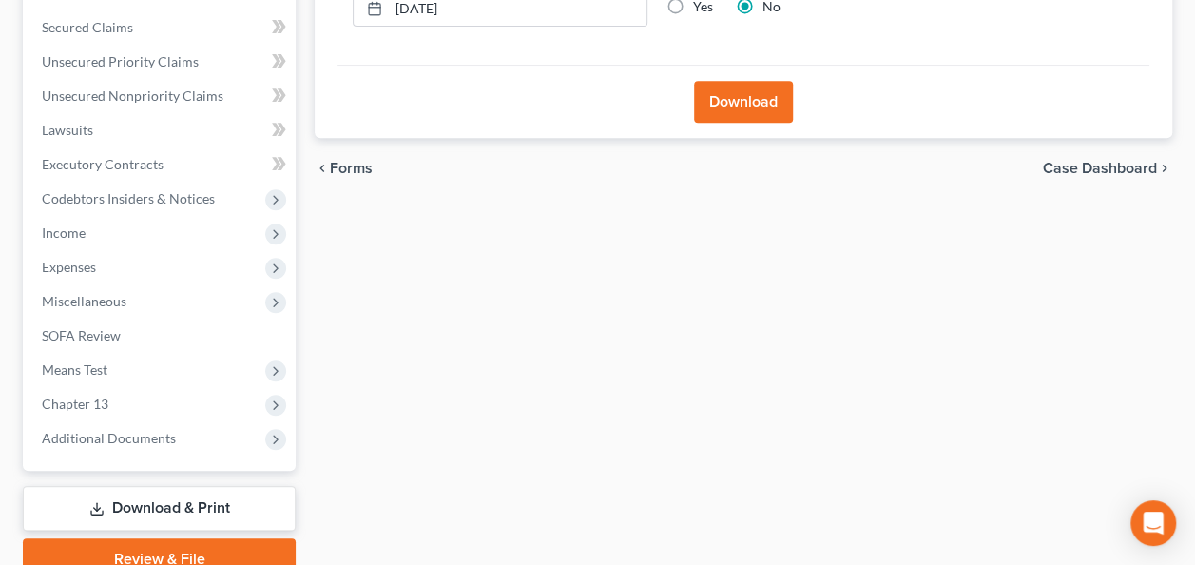
scroll to position [97, 0]
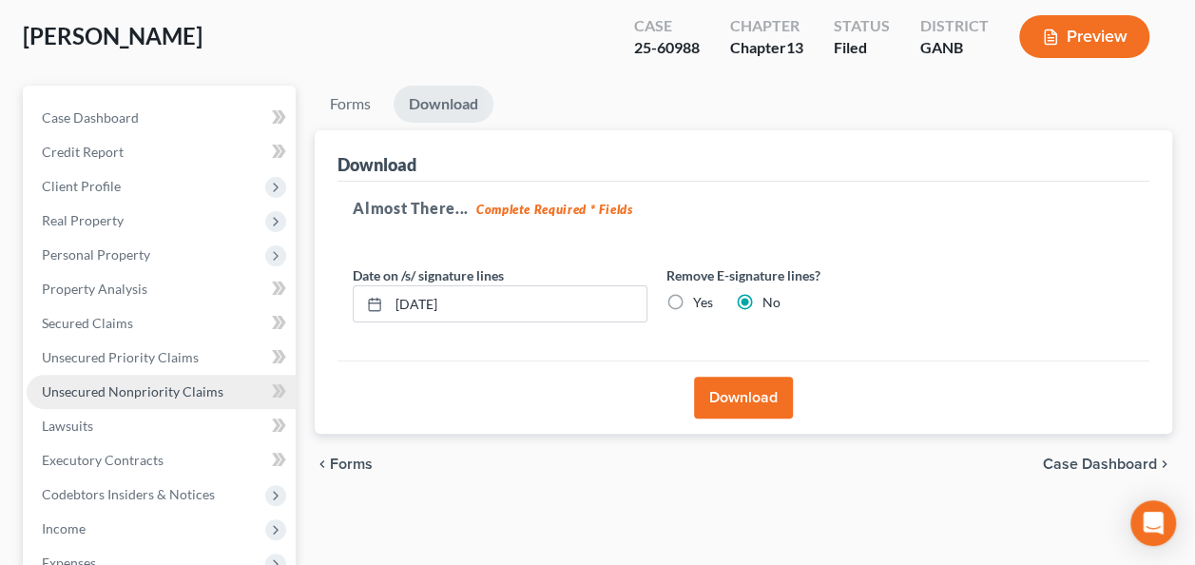
click at [138, 392] on span "Unsecured Nonpriority Claims" at bounding box center [133, 391] width 182 height 16
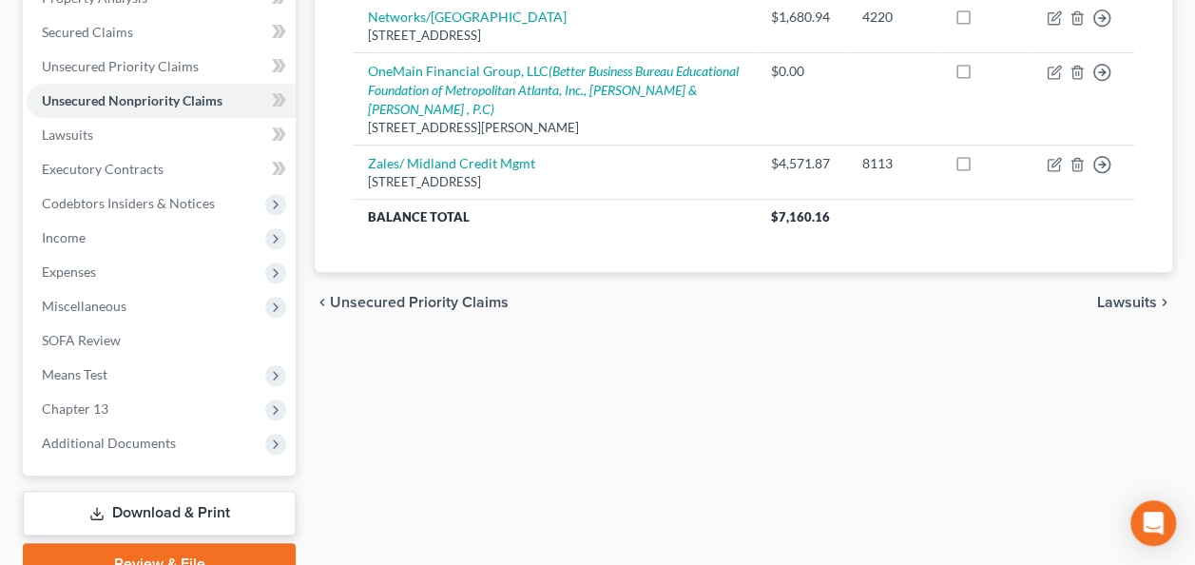
scroll to position [476, 0]
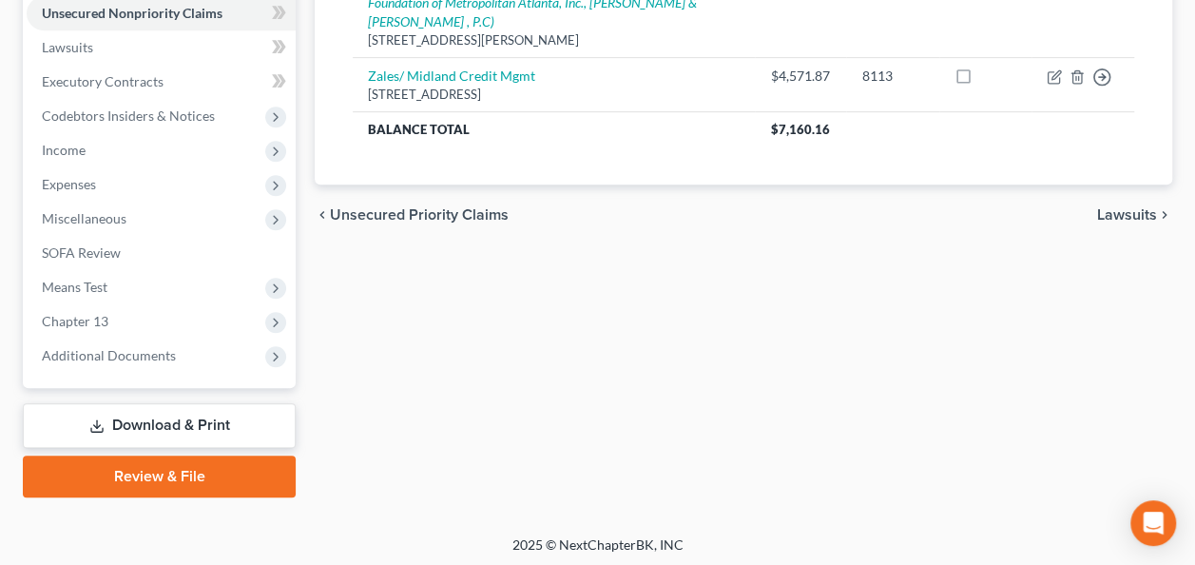
click at [143, 424] on link "Download & Print" at bounding box center [159, 425] width 273 height 45
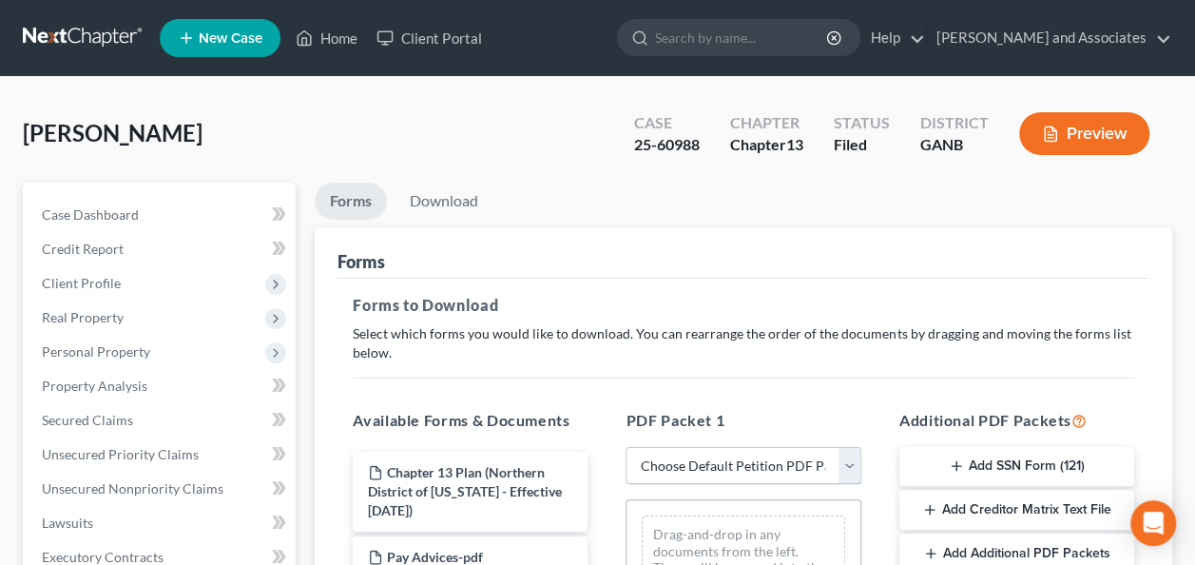
click at [850, 463] on select "Choose Default Petition PDF Packet Complete Bankruptcy Petition (all forms and …" at bounding box center [743, 466] width 235 height 38
select select "2"
click at [626, 447] on select "Choose Default Petition PDF Packet Complete Bankruptcy Petition (all forms and …" at bounding box center [743, 466] width 235 height 38
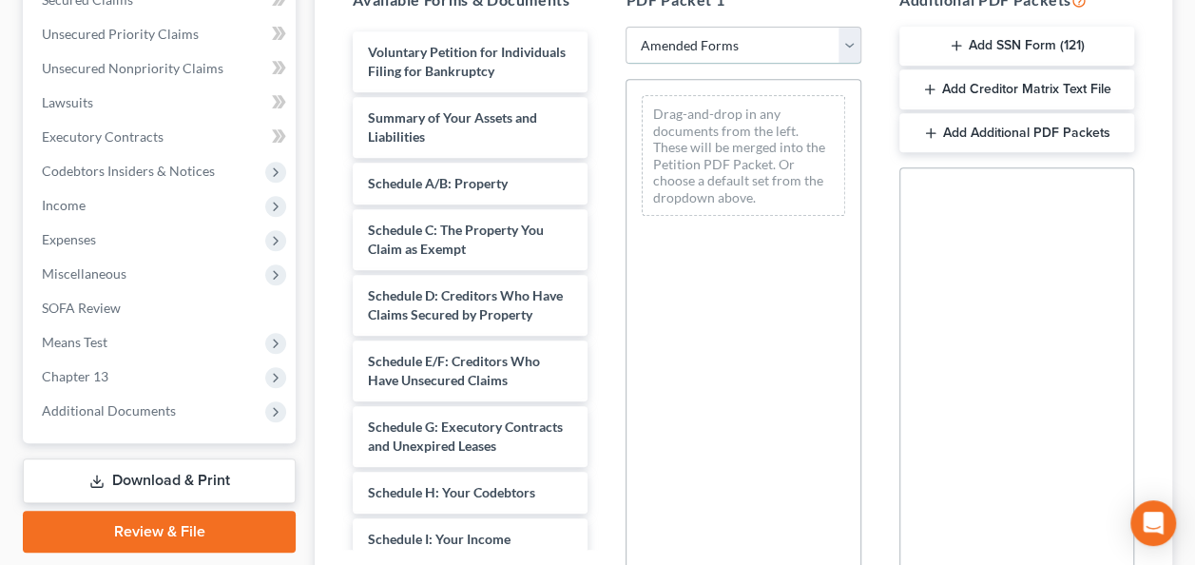
scroll to position [476, 0]
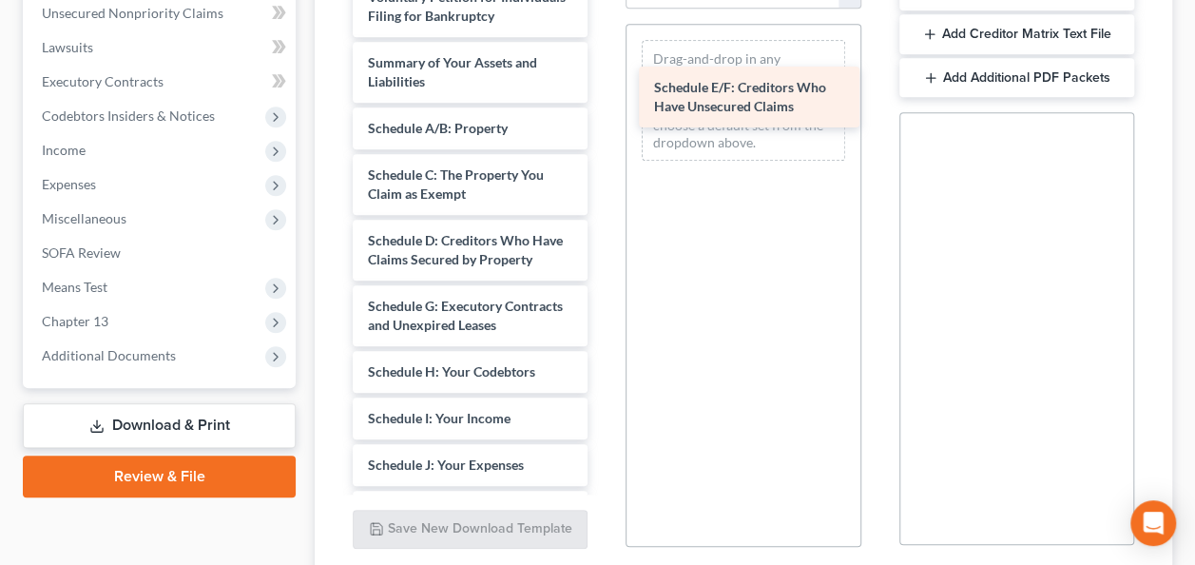
drag, startPoint x: 424, startPoint y: 356, endPoint x: 710, endPoint y: 101, distance: 383.3
click at [603, 101] on div "Schedule E/F: Creditors Who Have Unsecured Claims Voluntary Petition for Indivi…" at bounding box center [470, 493] width 265 height 1035
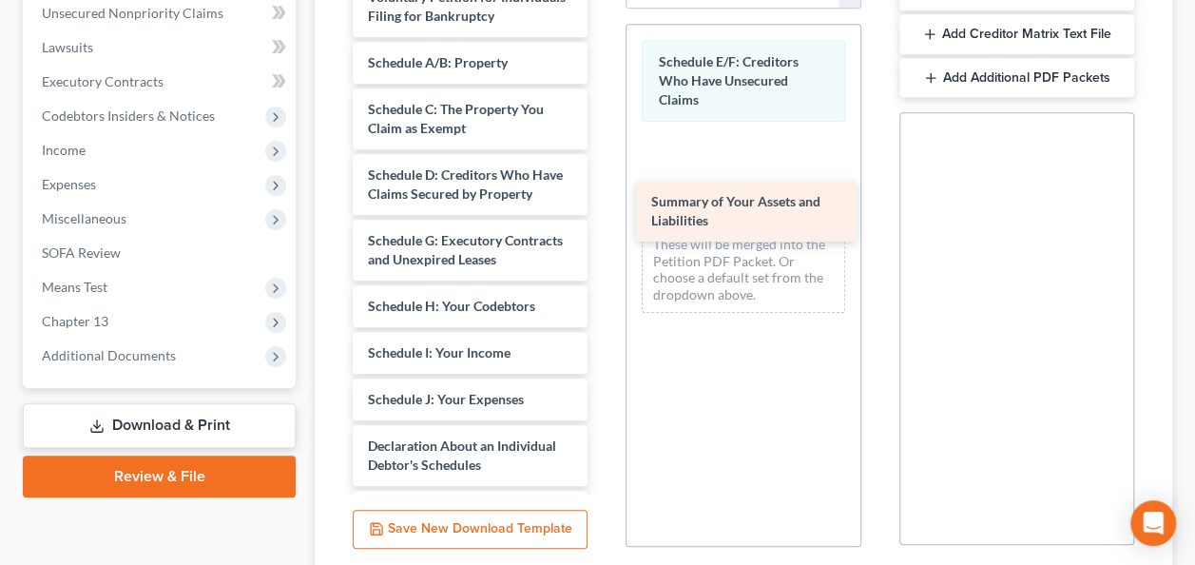
drag, startPoint x: 401, startPoint y: 97, endPoint x: 685, endPoint y: 219, distance: 308.4
click at [603, 219] on div "Summary of Your Assets and Liabilities Voluntary Petition for Individuals Filin…" at bounding box center [470, 460] width 265 height 969
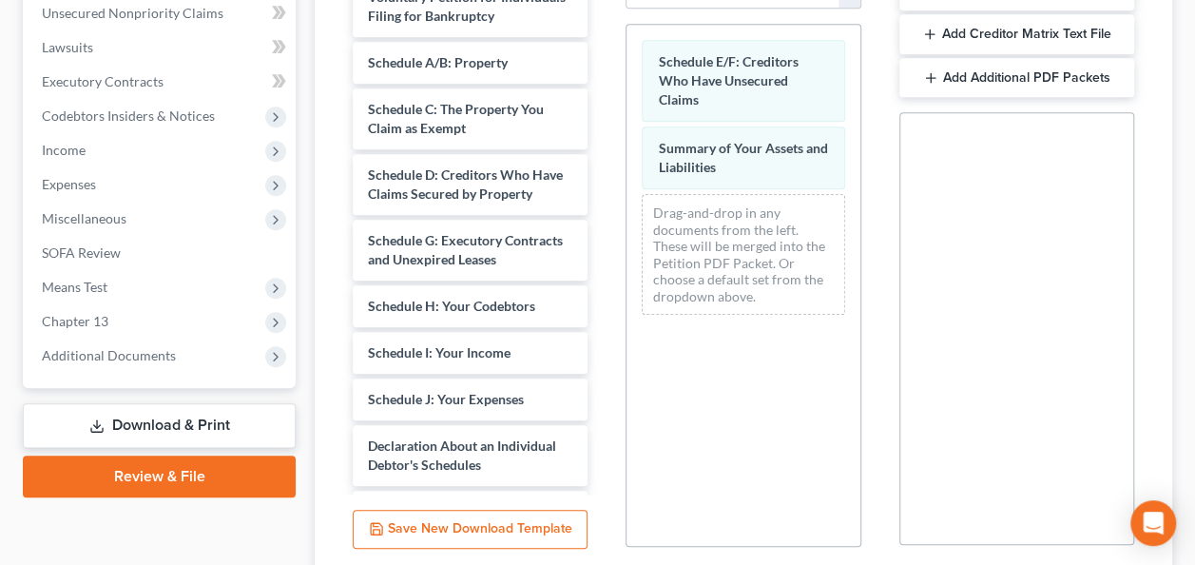
scroll to position [627, 0]
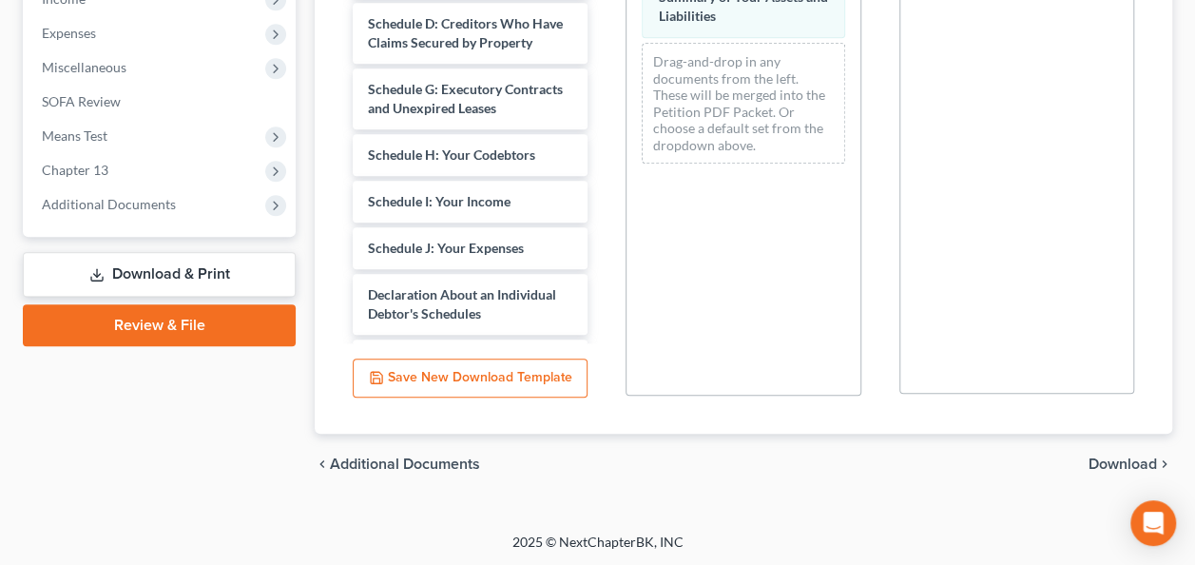
drag, startPoint x: 1130, startPoint y: 456, endPoint x: 1120, endPoint y: 462, distance: 11.1
click at [1129, 458] on span "Download" at bounding box center [1123, 463] width 68 height 15
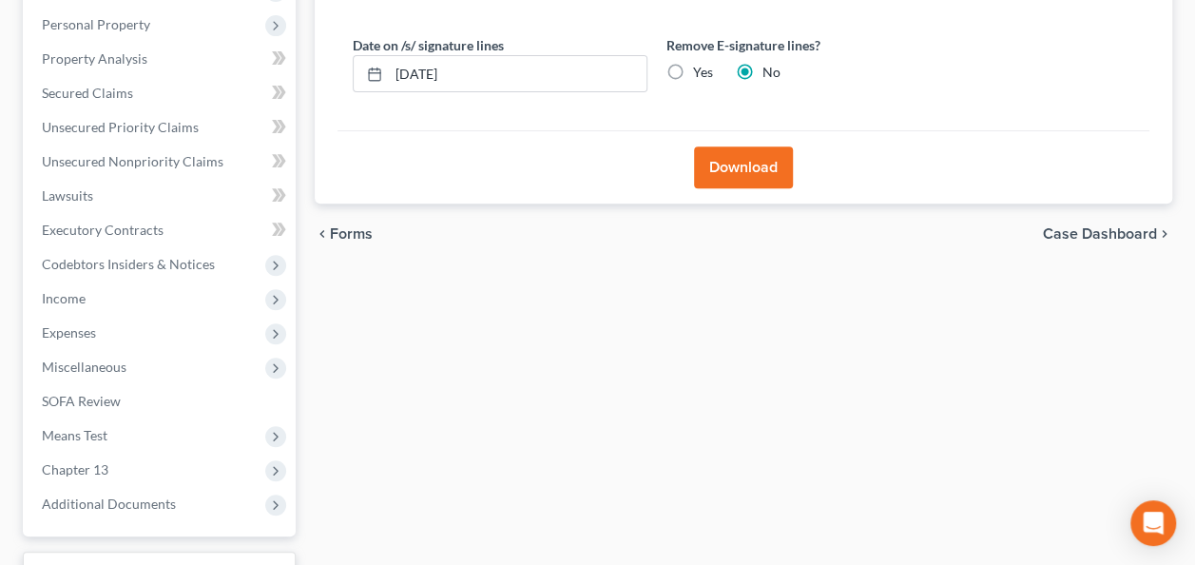
scroll to position [192, 0]
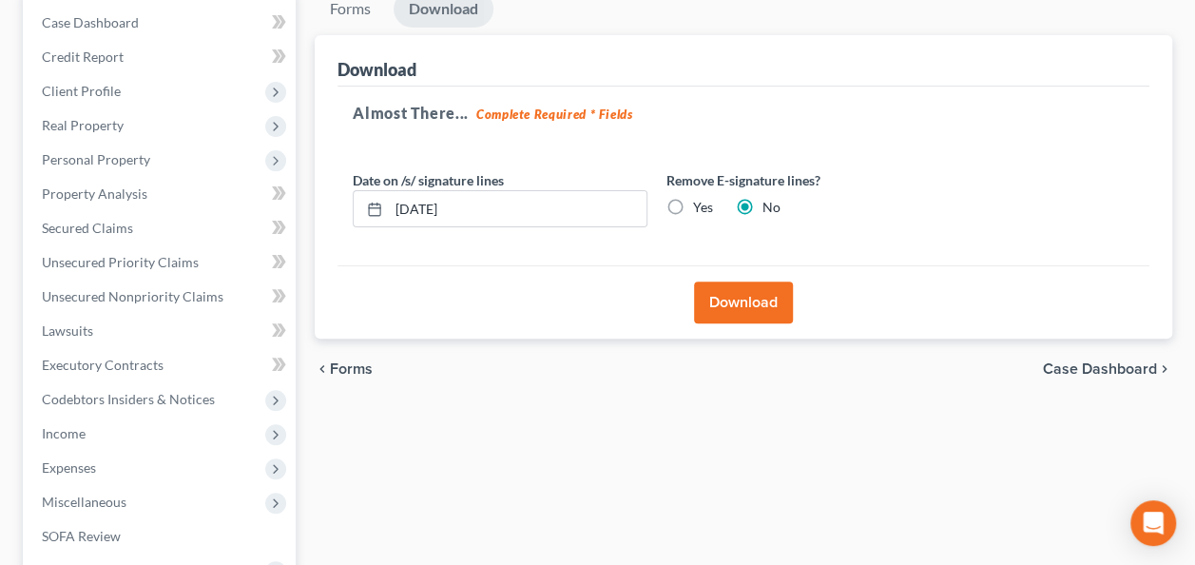
click at [732, 299] on button "Download" at bounding box center [743, 302] width 99 height 42
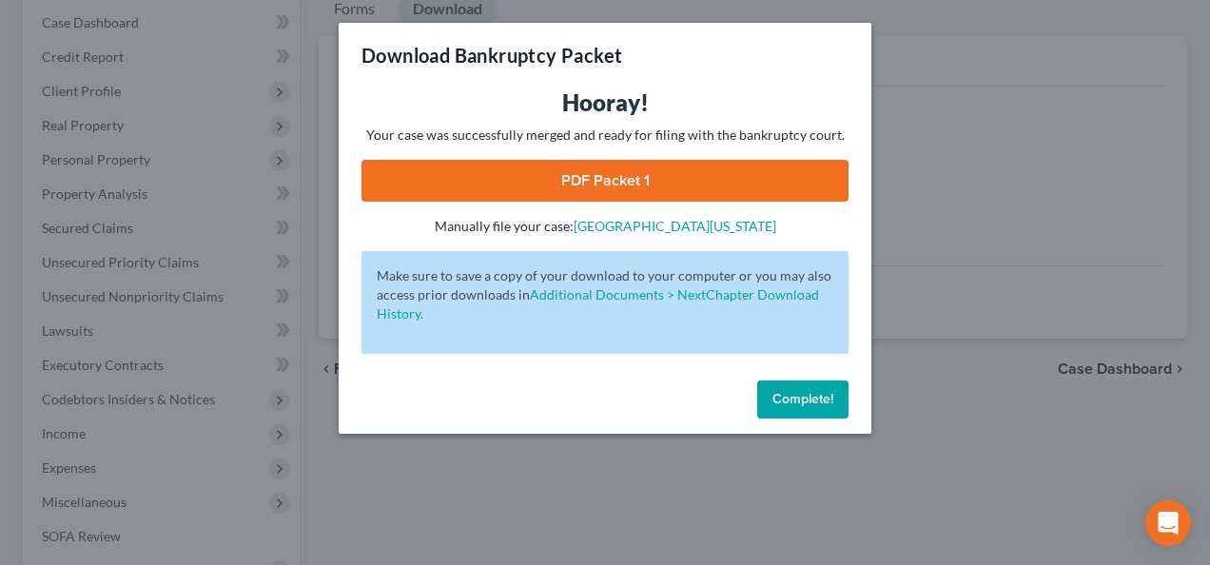
click at [603, 173] on link "PDF Packet 1" at bounding box center [604, 181] width 487 height 42
click at [820, 399] on span "Complete!" at bounding box center [802, 399] width 61 height 16
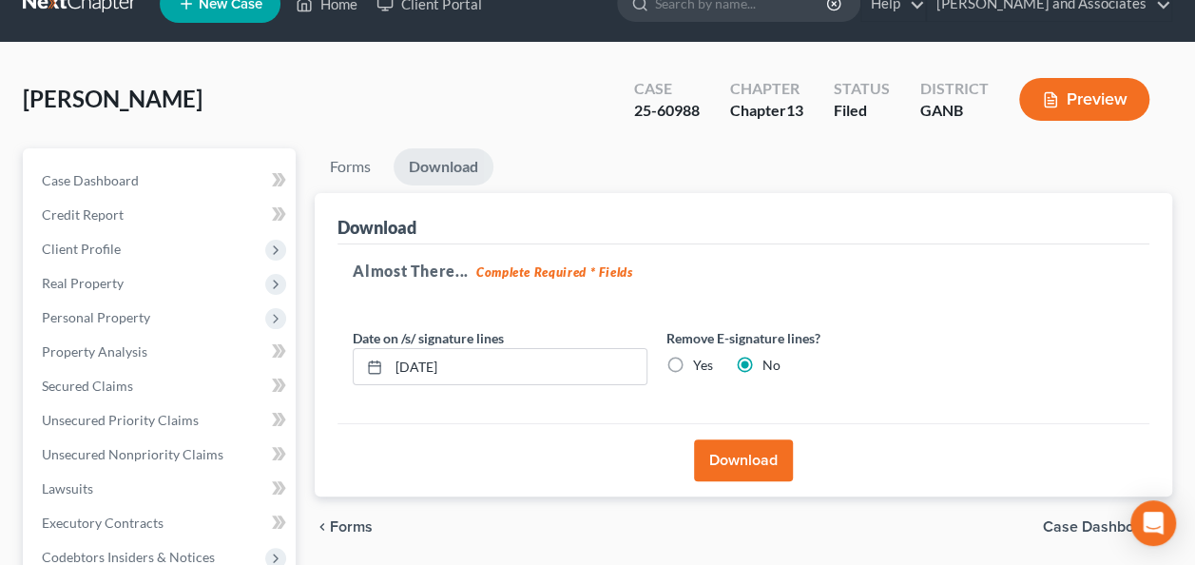
scroll to position [0, 0]
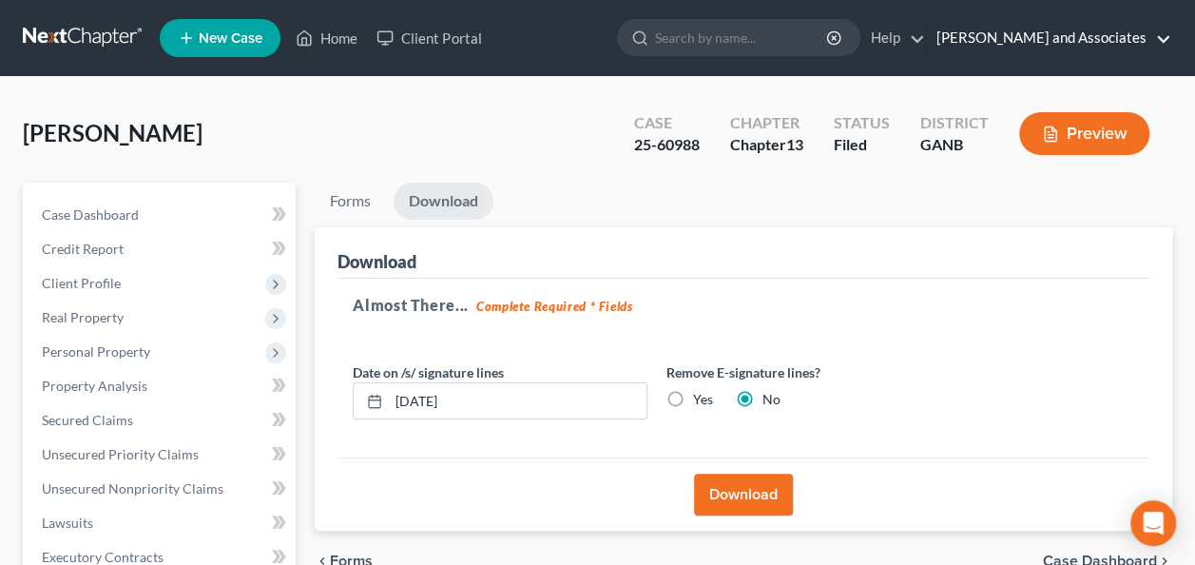
click at [1167, 36] on link "[PERSON_NAME] and Associates" at bounding box center [1049, 38] width 244 height 34
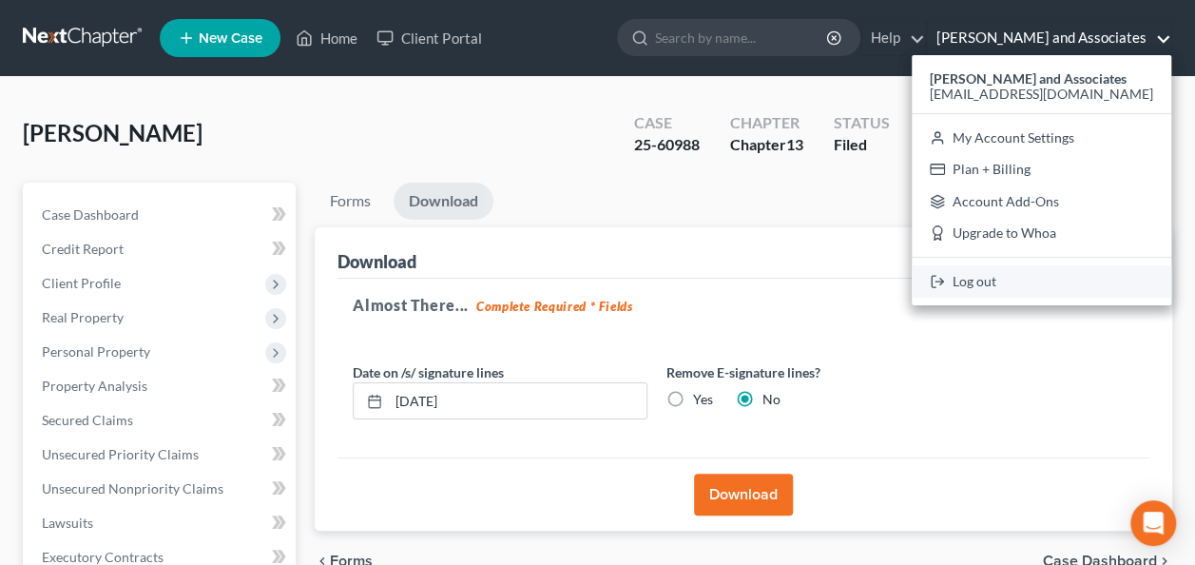
click at [1041, 281] on link "Log out" at bounding box center [1042, 281] width 260 height 32
